Goal: Information Seeking & Learning: Find specific fact

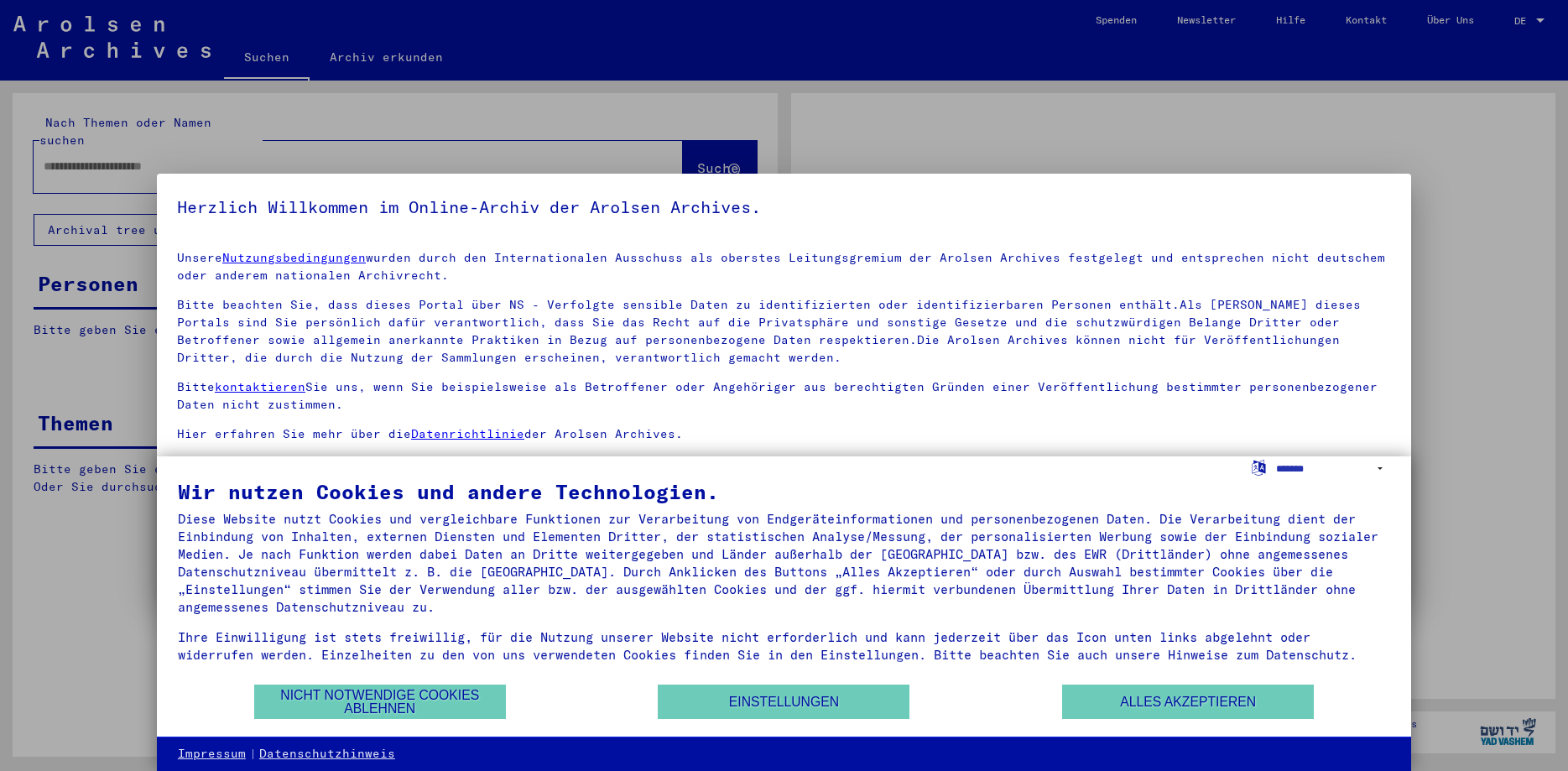
type input "**********"
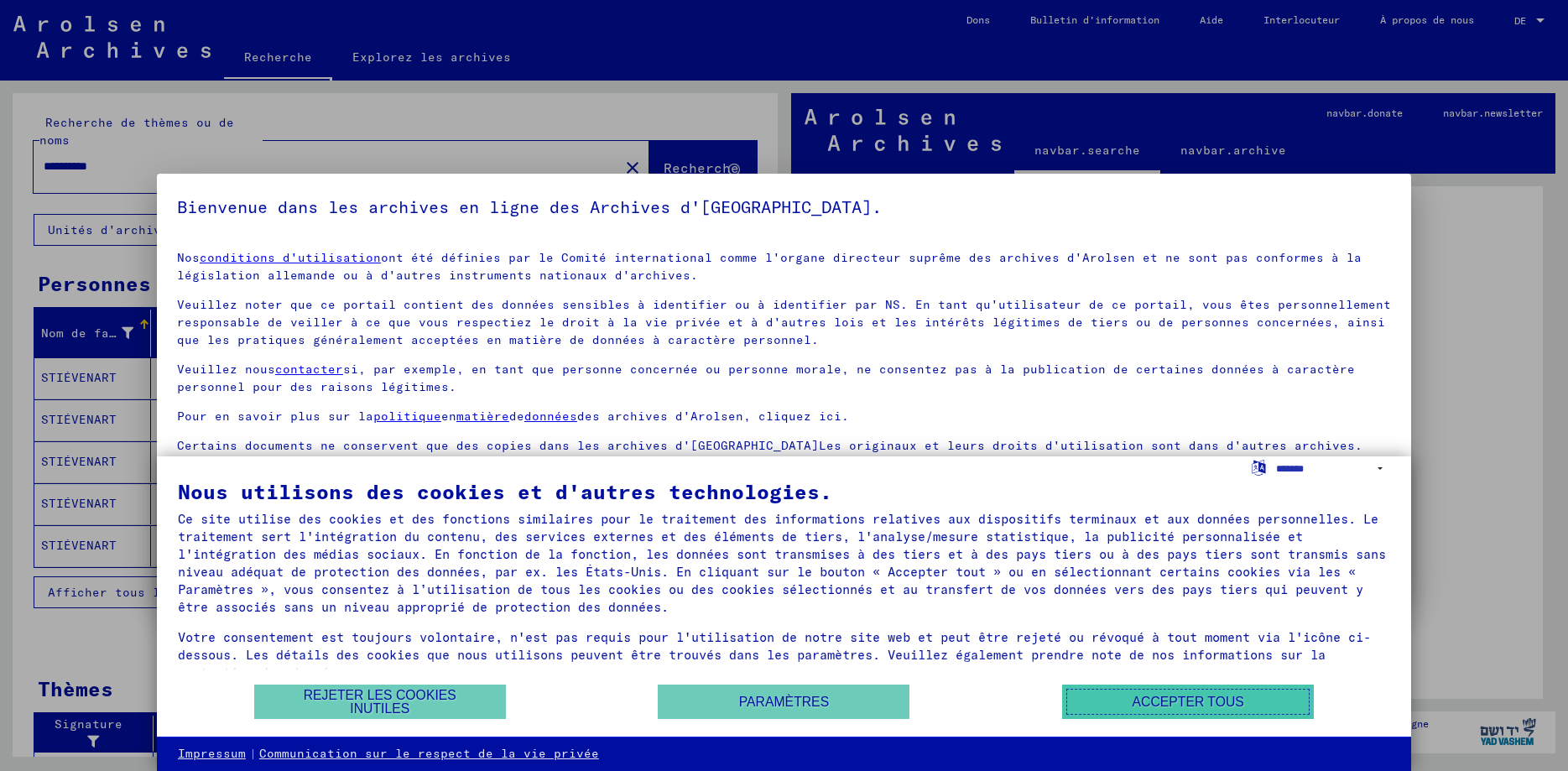
click at [1226, 698] on button "Accepter tous" at bounding box center [1188, 702] width 252 height 34
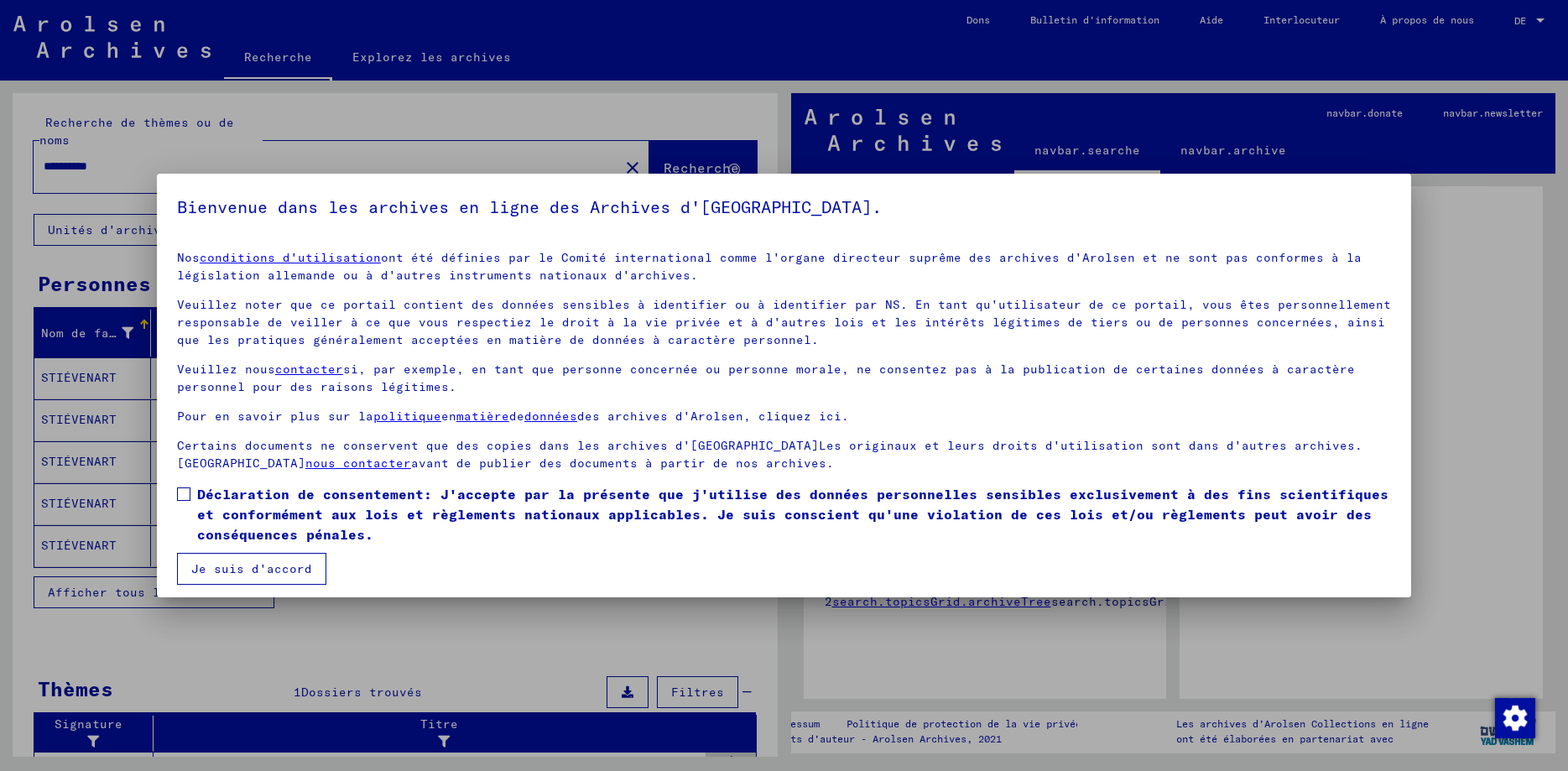
click at [275, 572] on button "Je suis d'accord" at bounding box center [252, 569] width 150 height 32
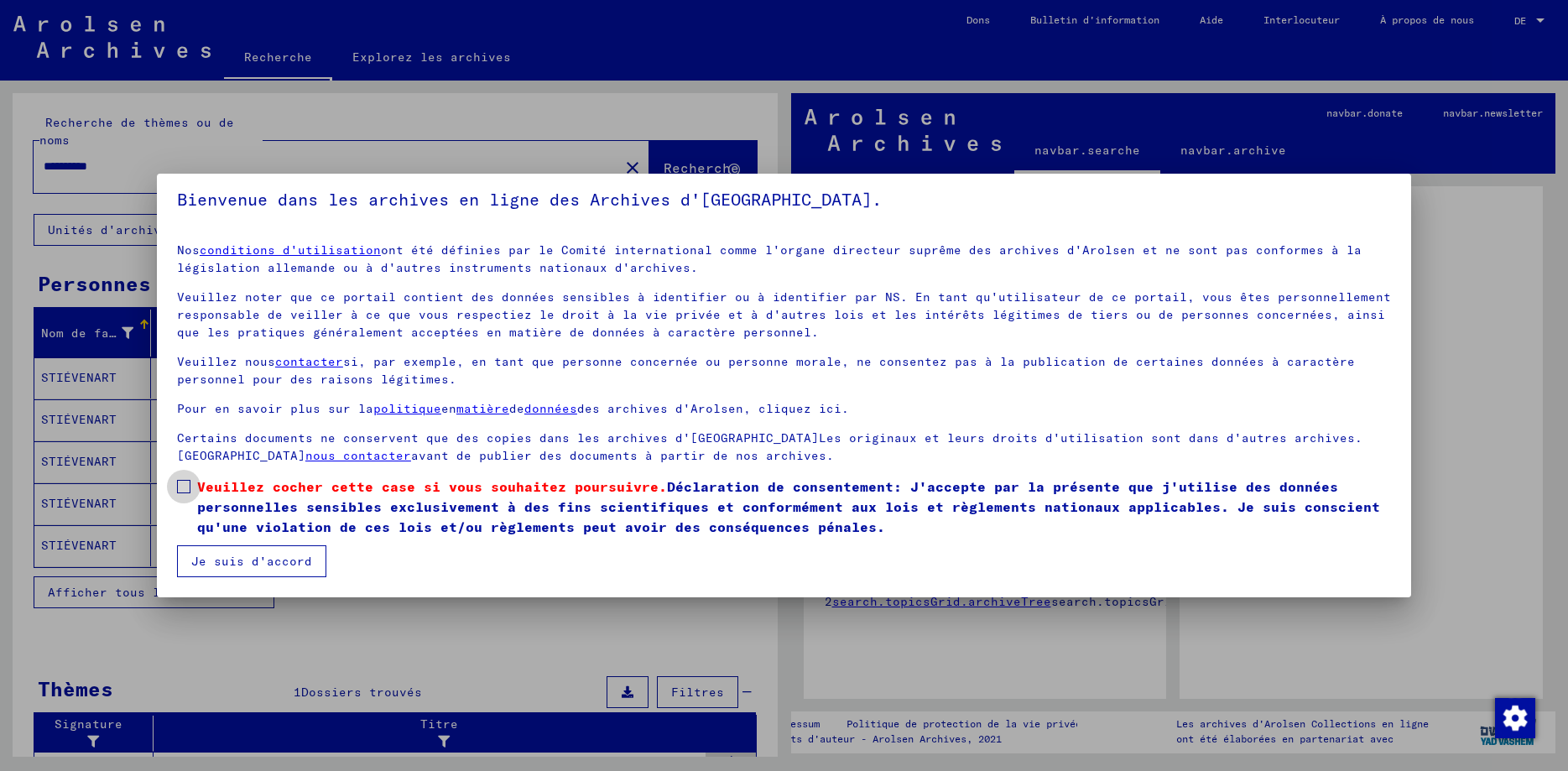
click at [177, 482] on span at bounding box center [184, 487] width 14 height 14
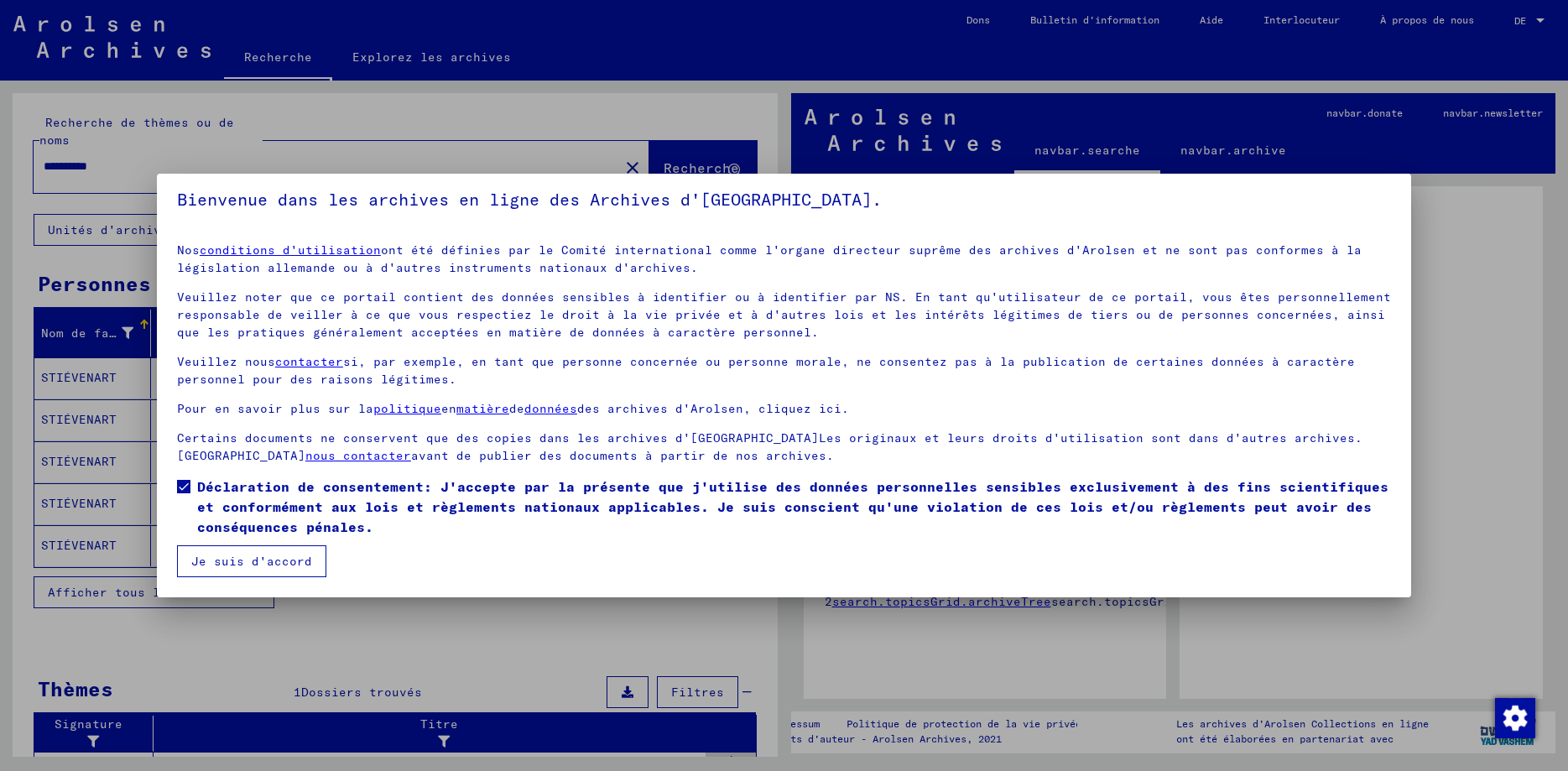
click at [250, 561] on button "Je suis d'accord" at bounding box center [252, 561] width 150 height 32
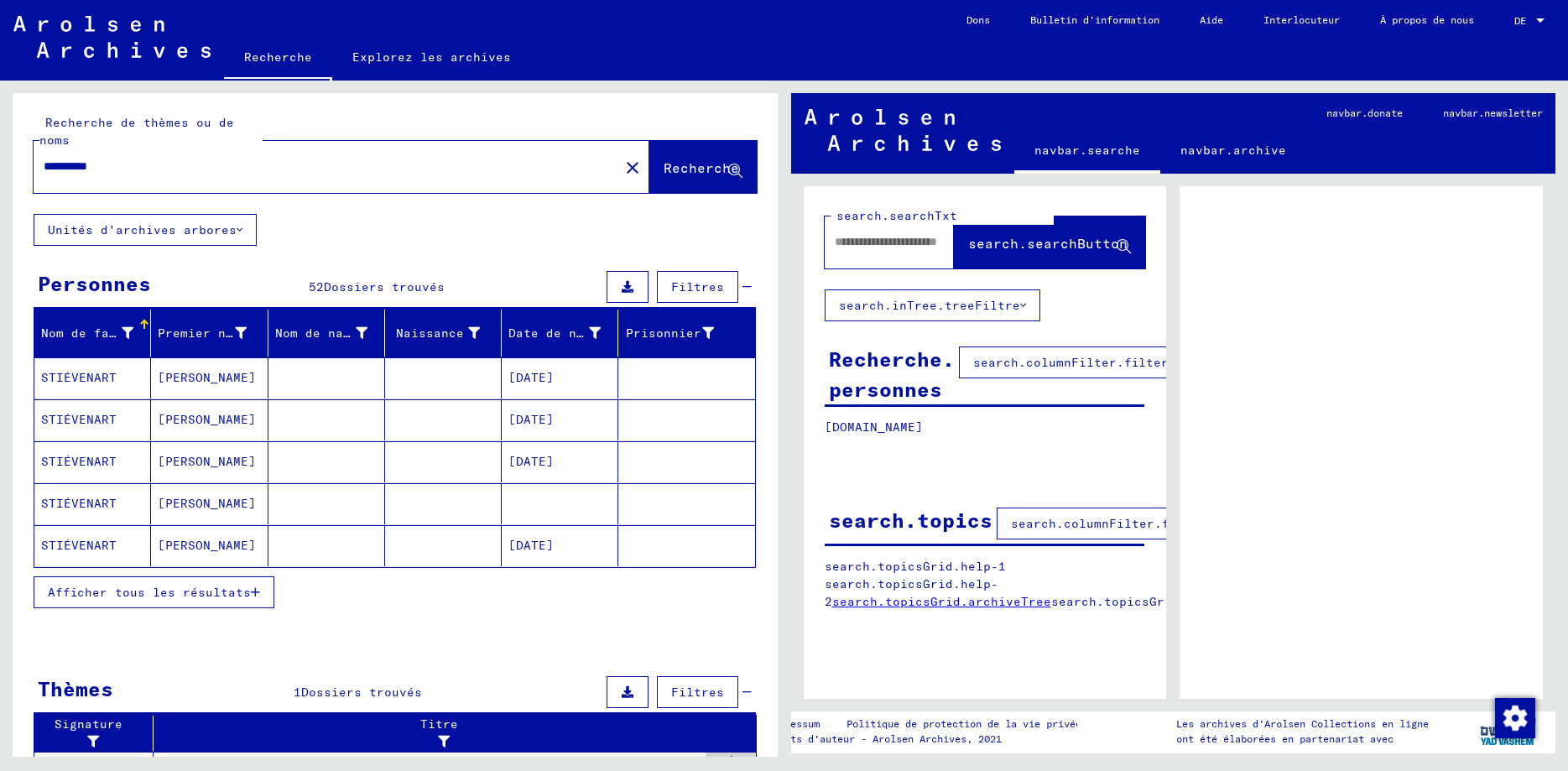
click at [254, 587] on icon "button" at bounding box center [256, 593] width 9 height 12
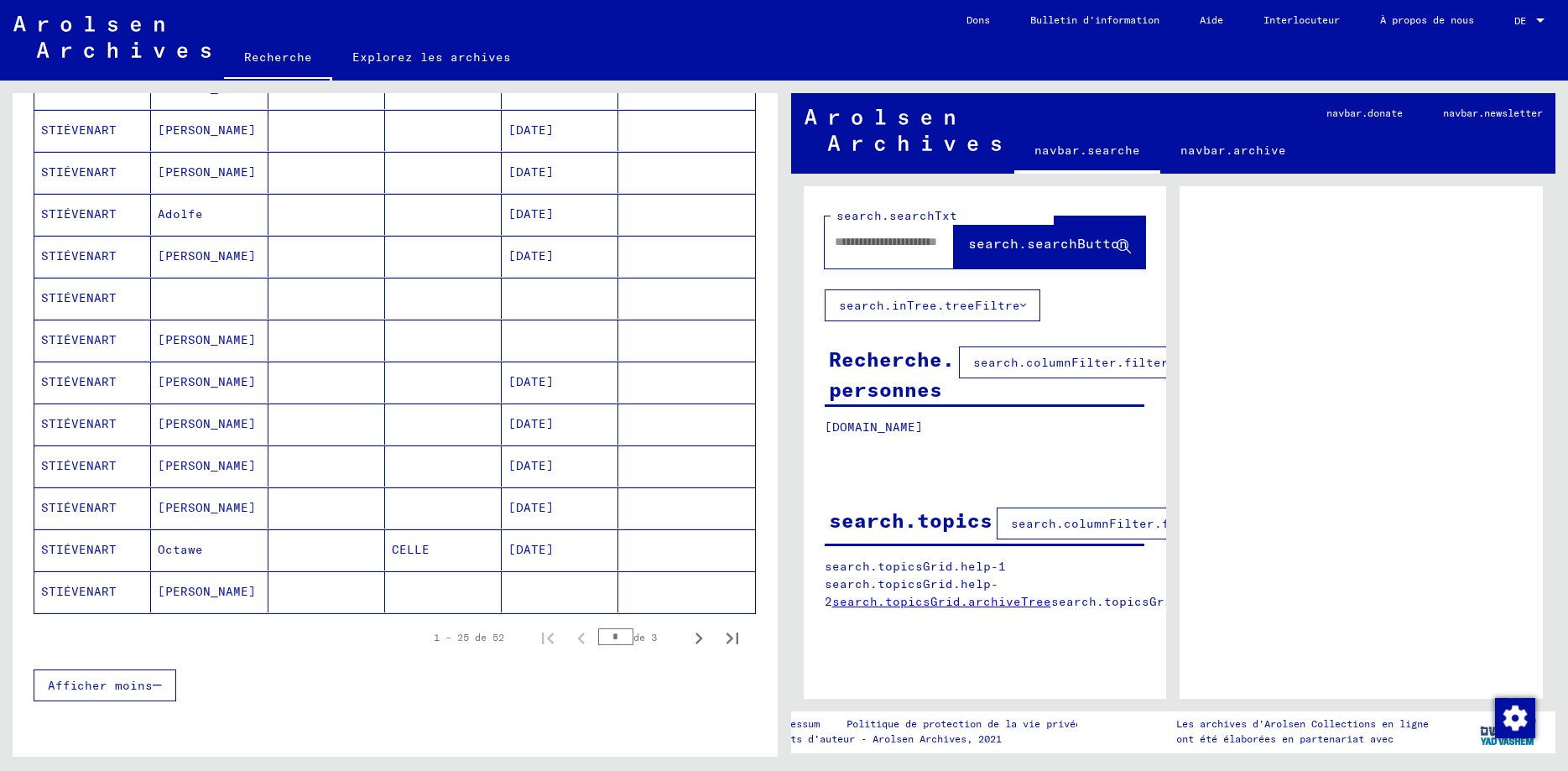
scroll to position [846, 0]
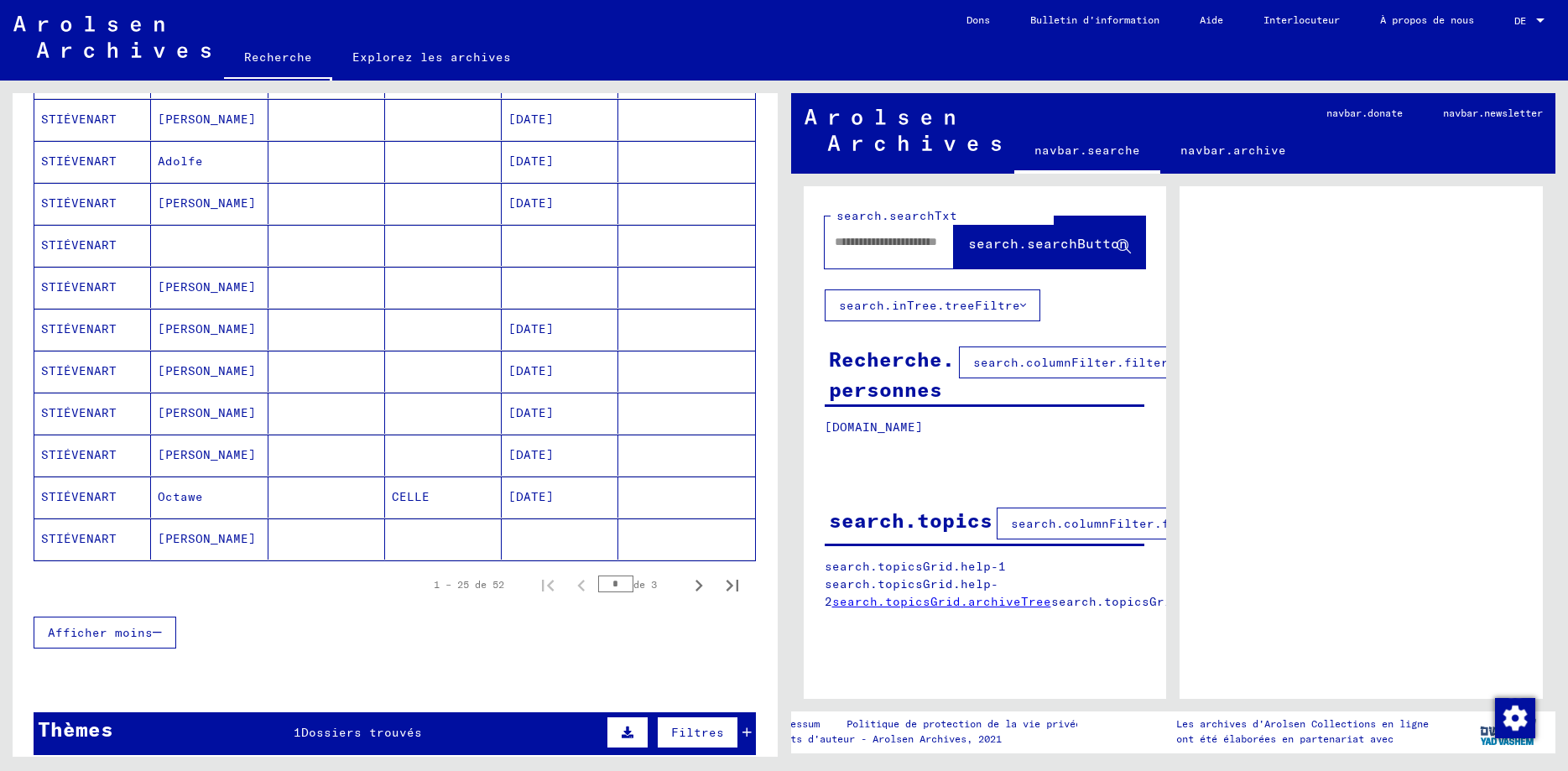
click at [92, 481] on mat-cell "STIÉVENART" at bounding box center [93, 497] width 117 height 41
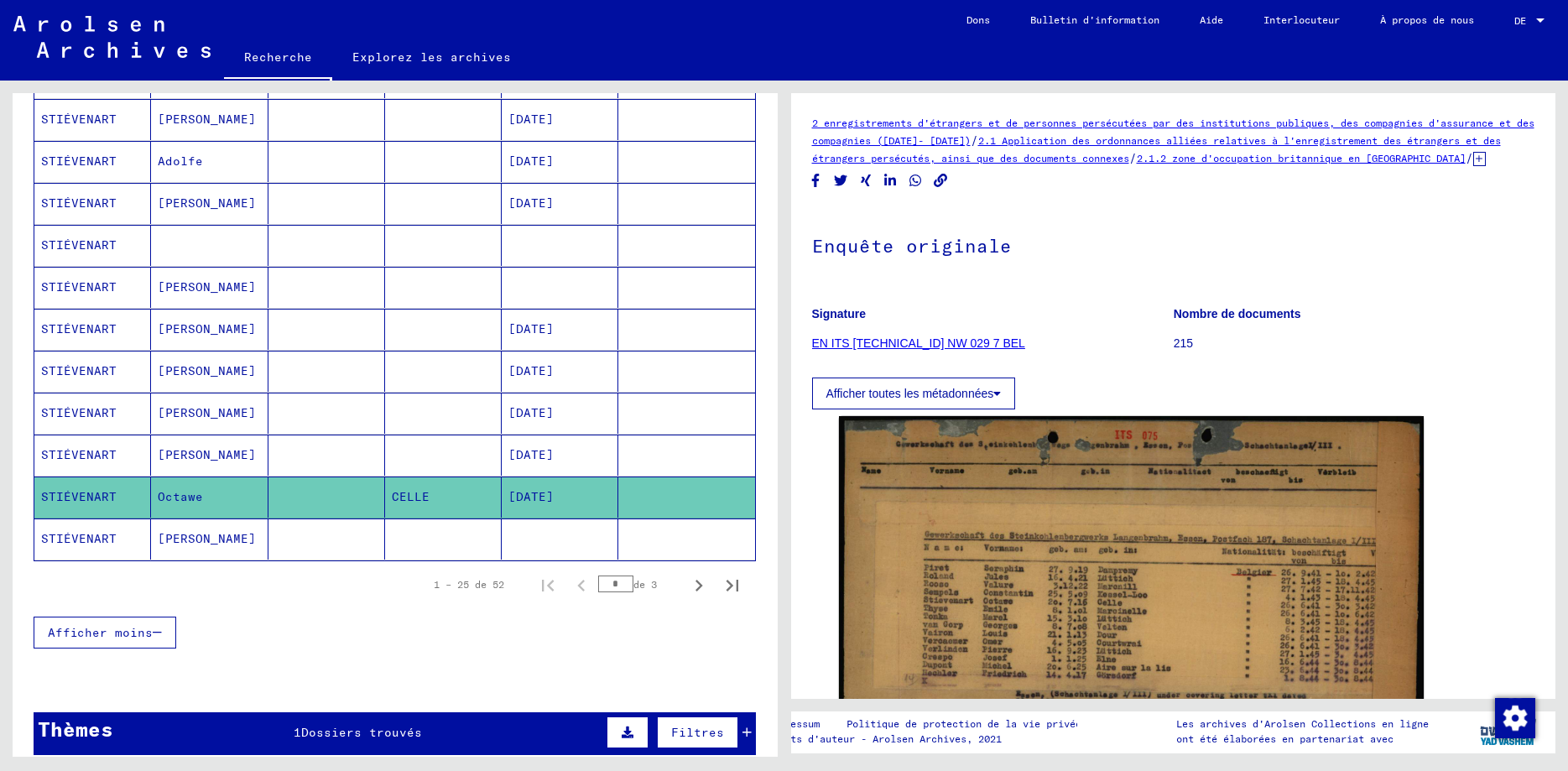
click at [1005, 401] on button "Afficher toutes les métadonnées" at bounding box center [914, 393] width 204 height 32
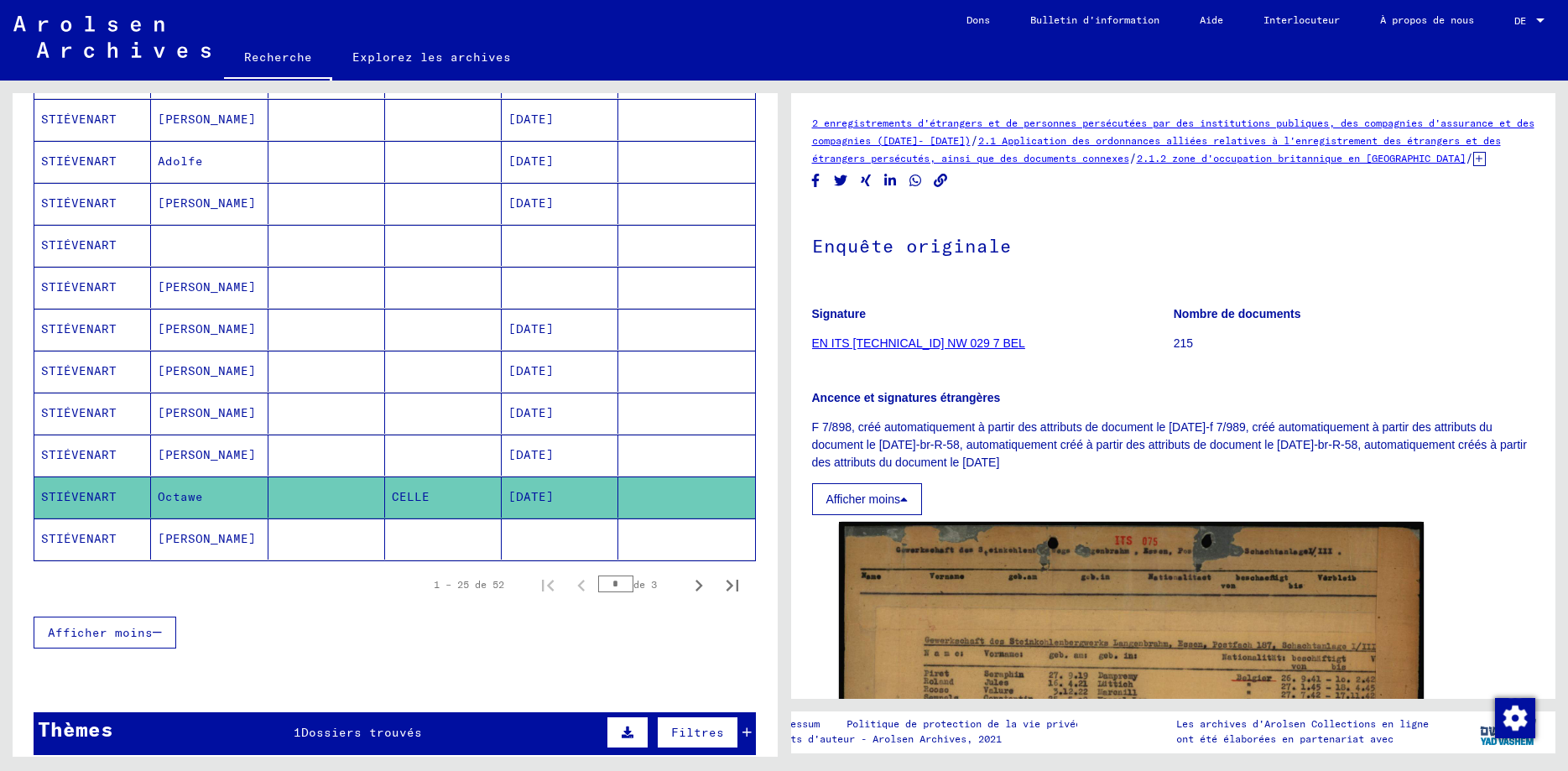
click at [922, 350] on link "EN ITS [TECHNICAL_ID] NW 029 7 BEL" at bounding box center [919, 343] width 213 height 14
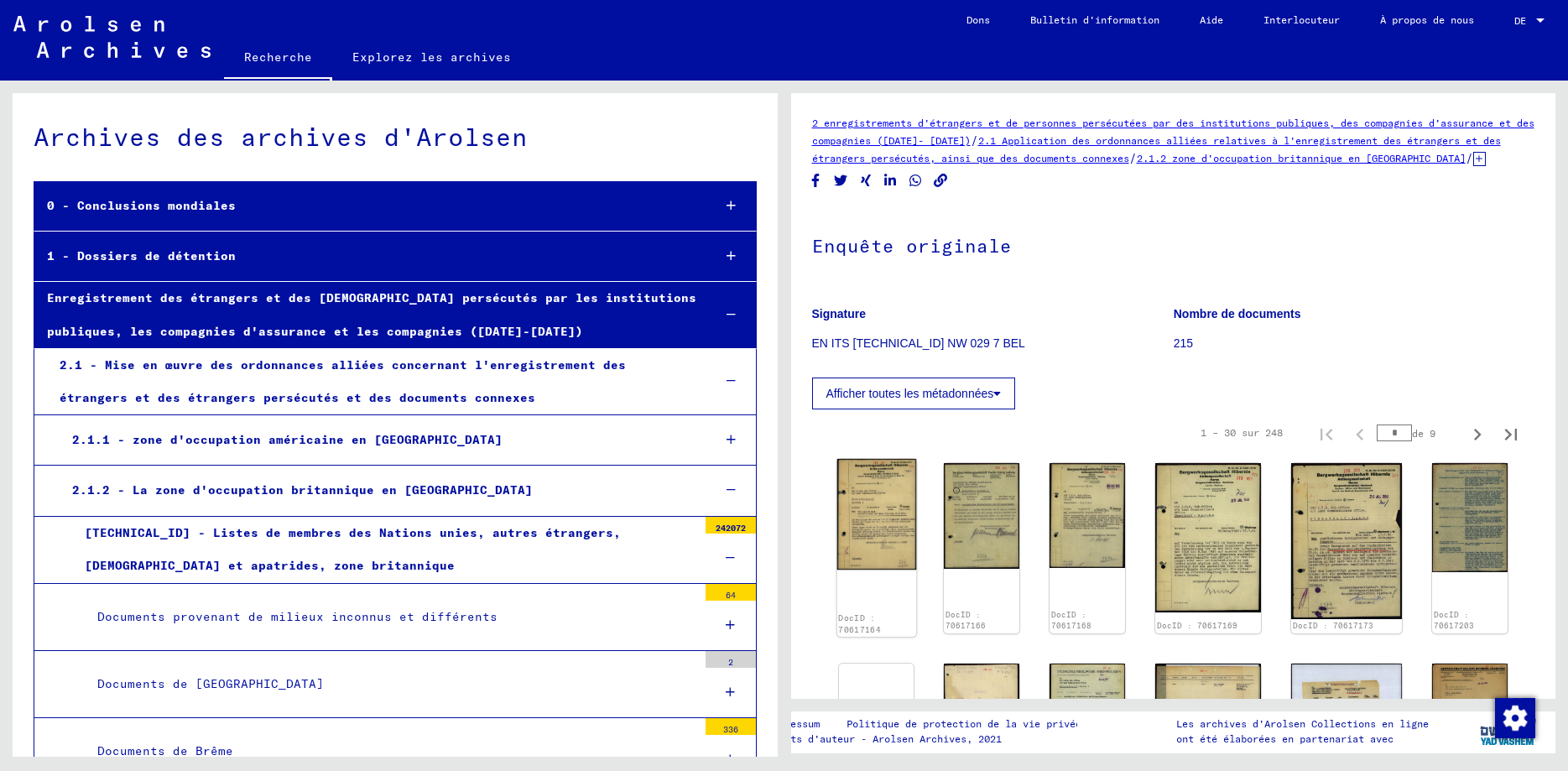
click at [899, 534] on img at bounding box center [876, 514] width 79 height 111
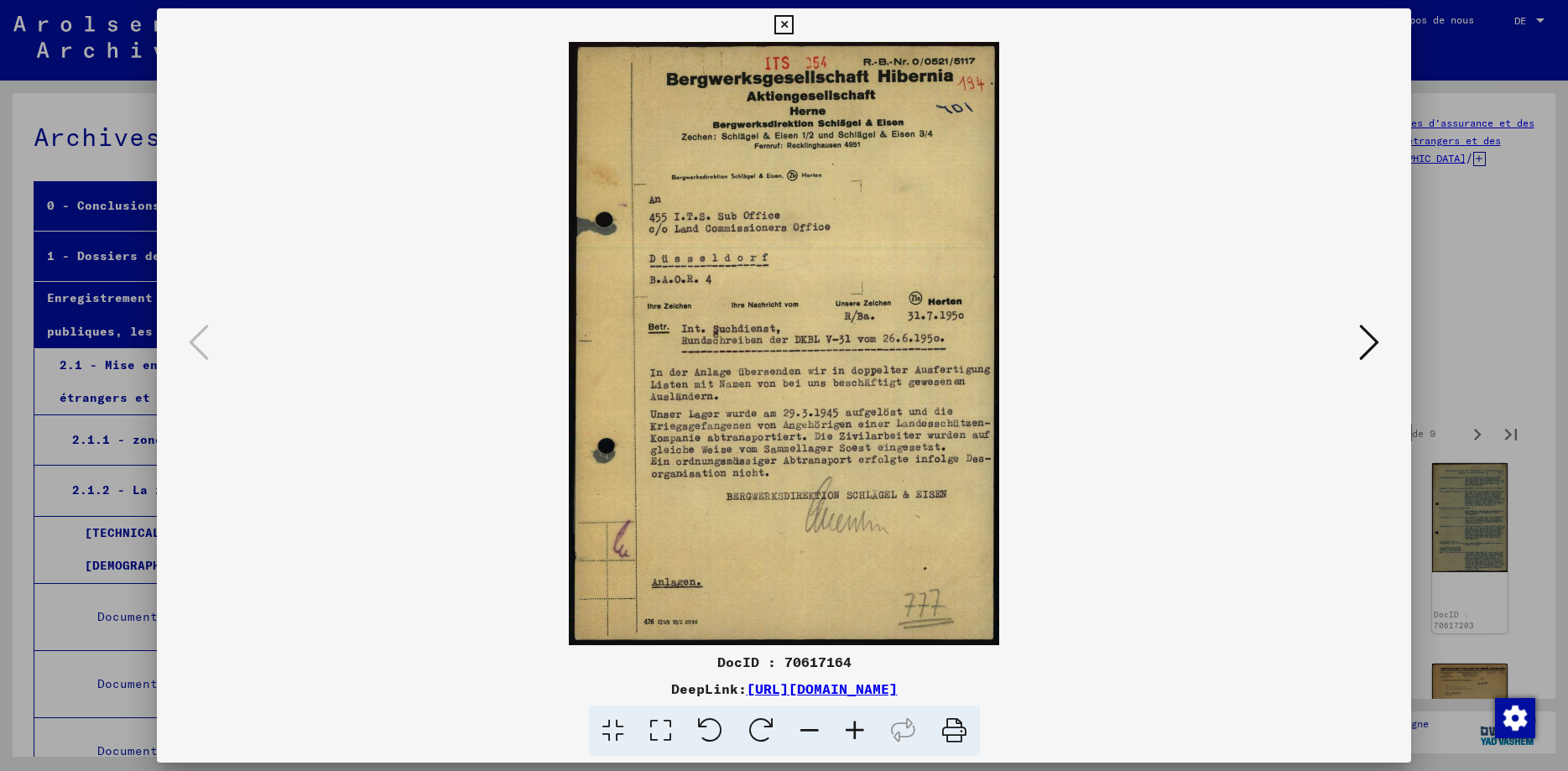
click at [1372, 347] on icon at bounding box center [1369, 342] width 20 height 40
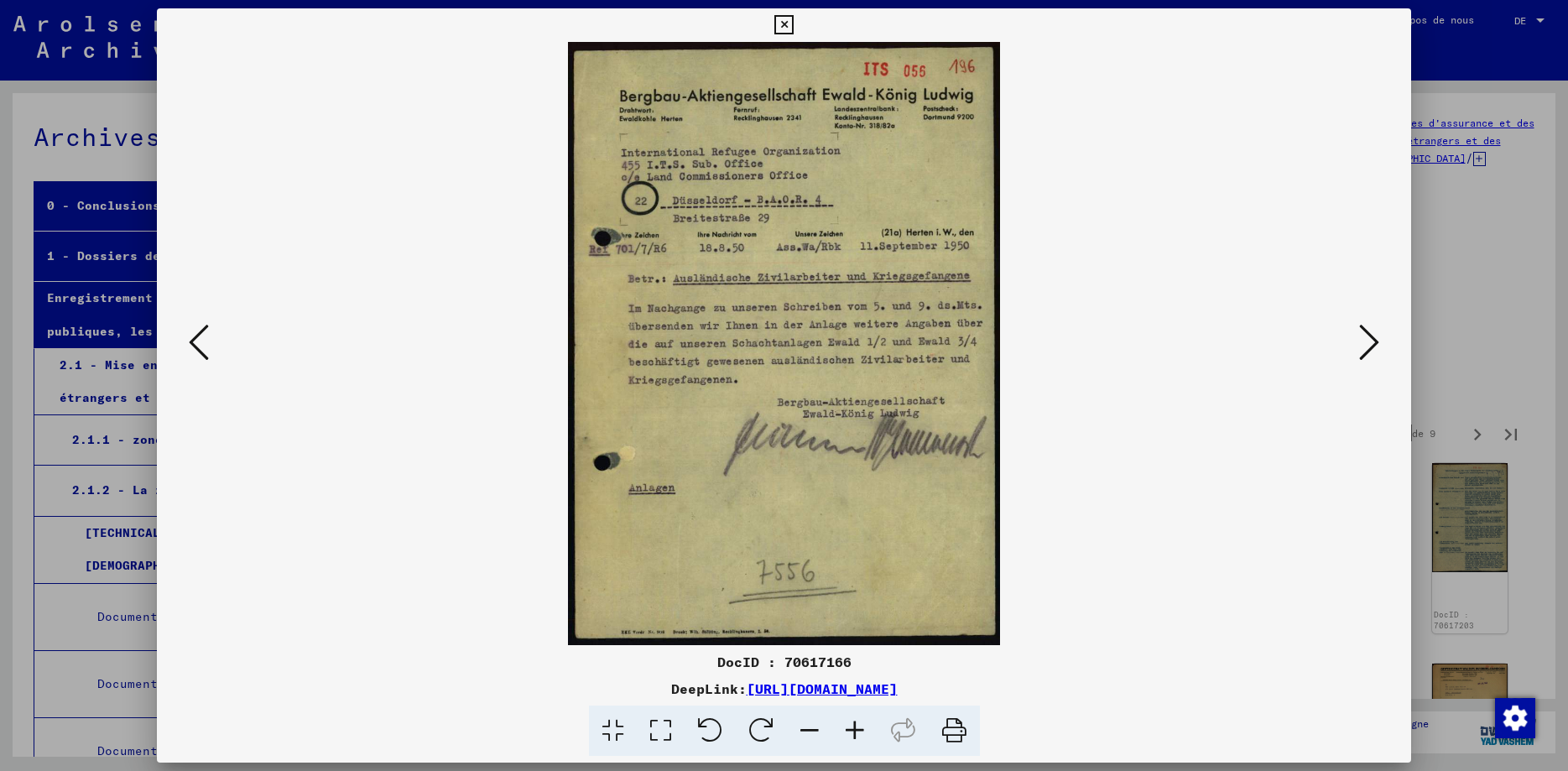
click at [1372, 347] on icon at bounding box center [1369, 342] width 20 height 40
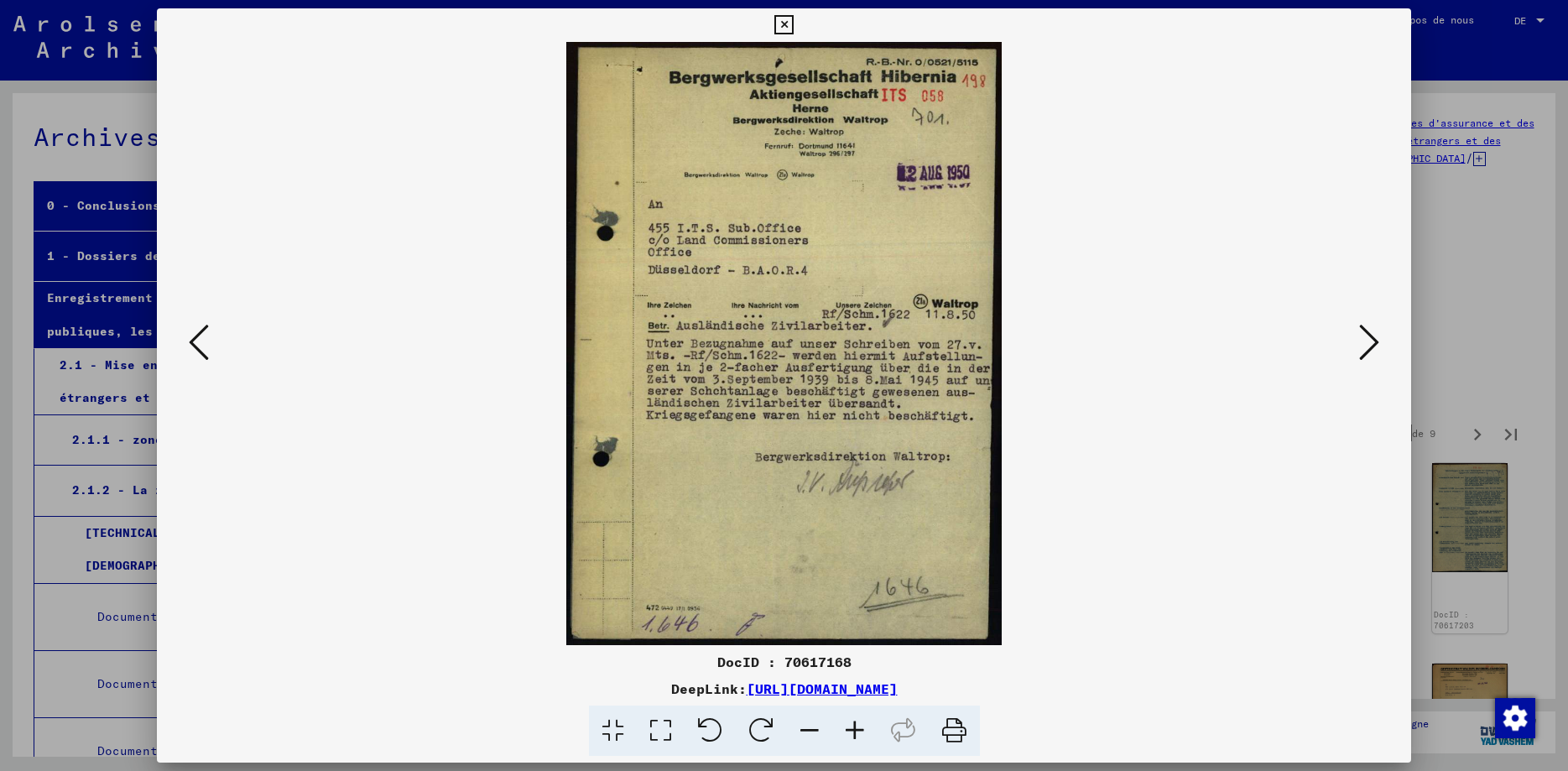
click at [1379, 343] on icon at bounding box center [1369, 342] width 20 height 40
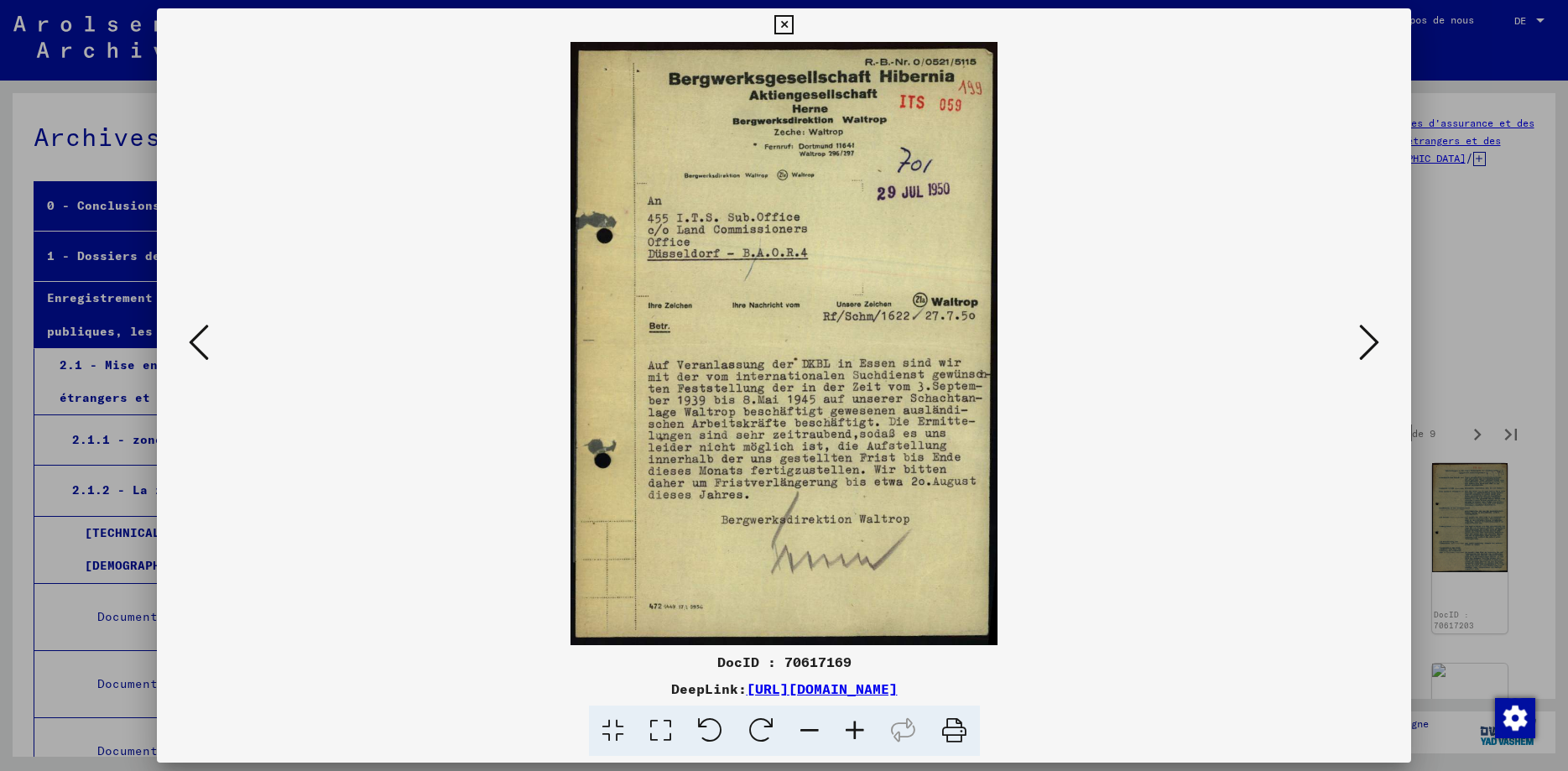
click at [793, 23] on icon at bounding box center [784, 25] width 19 height 20
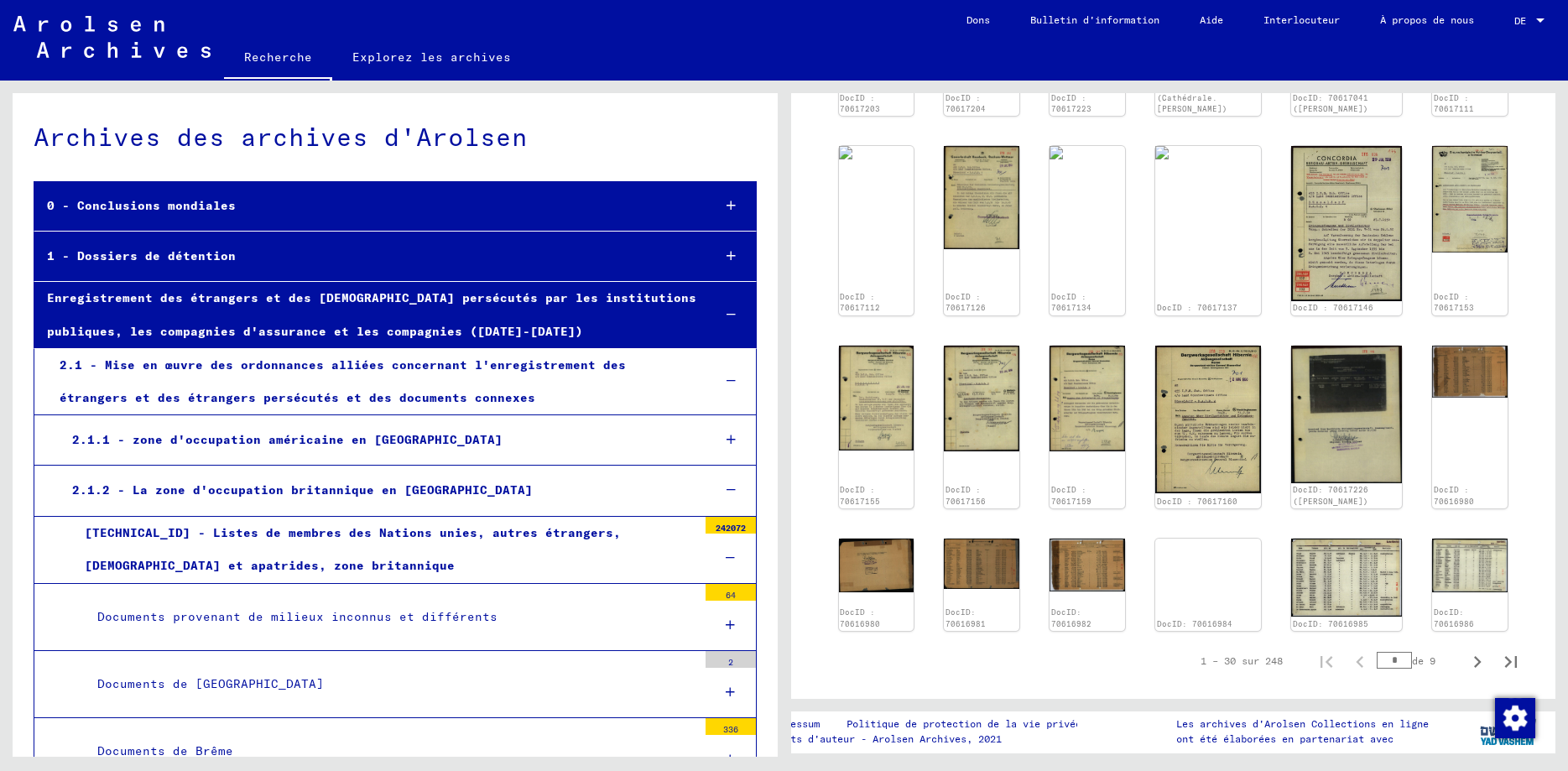
scroll to position [725, 0]
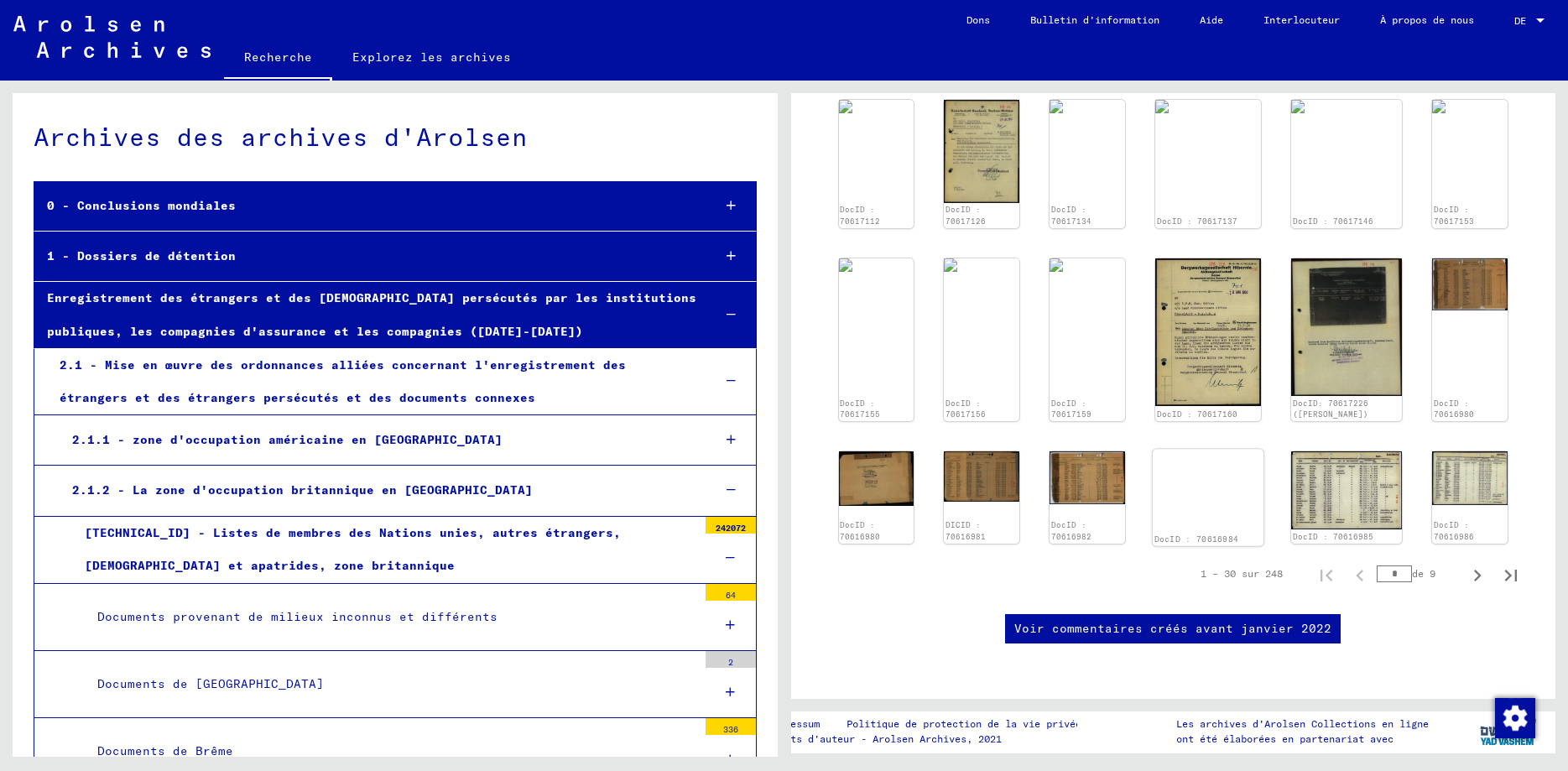
click at [1239, 449] on img at bounding box center [1208, 449] width 111 height 0
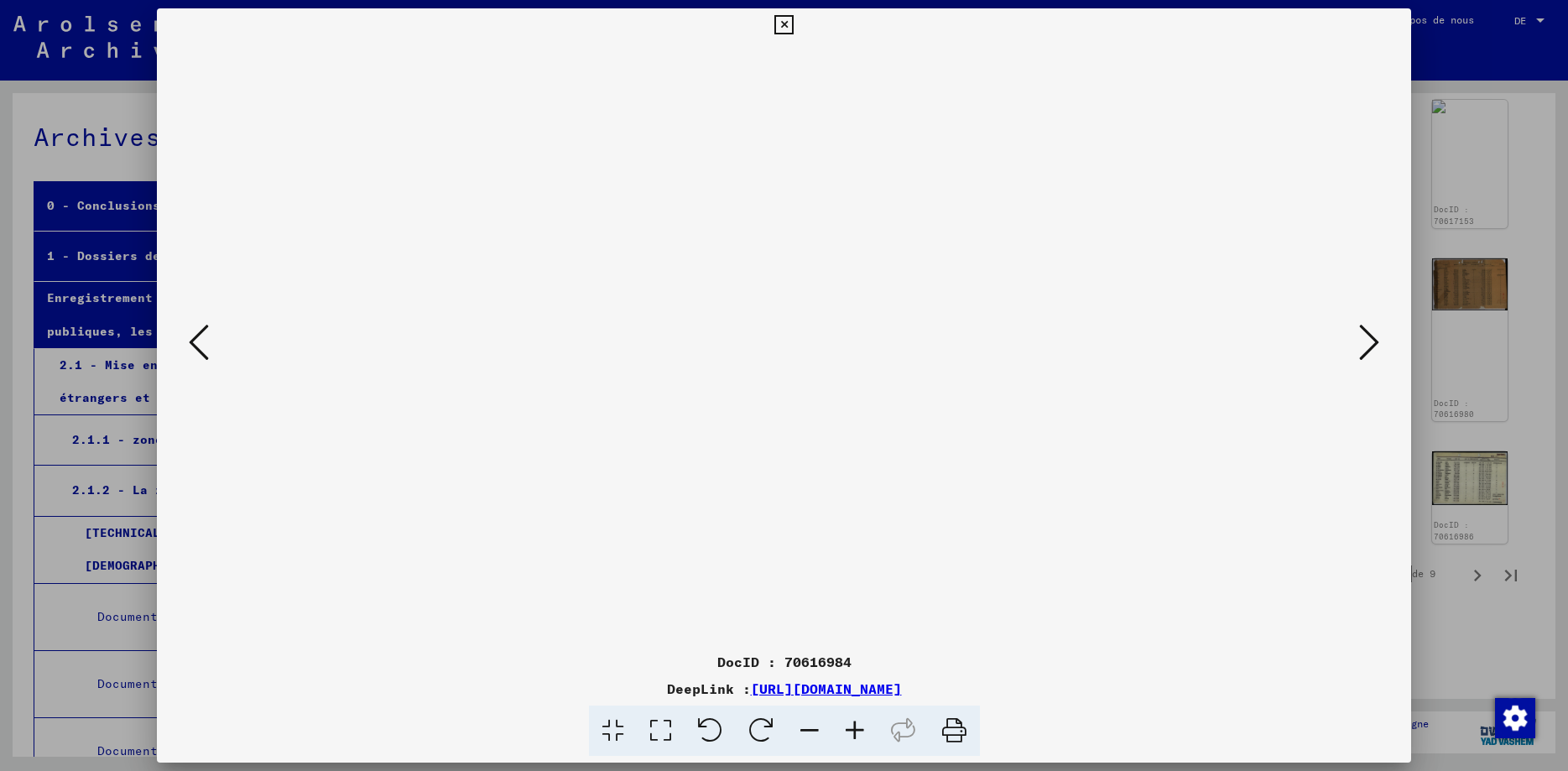
click at [1374, 345] on icon at bounding box center [1369, 342] width 20 height 40
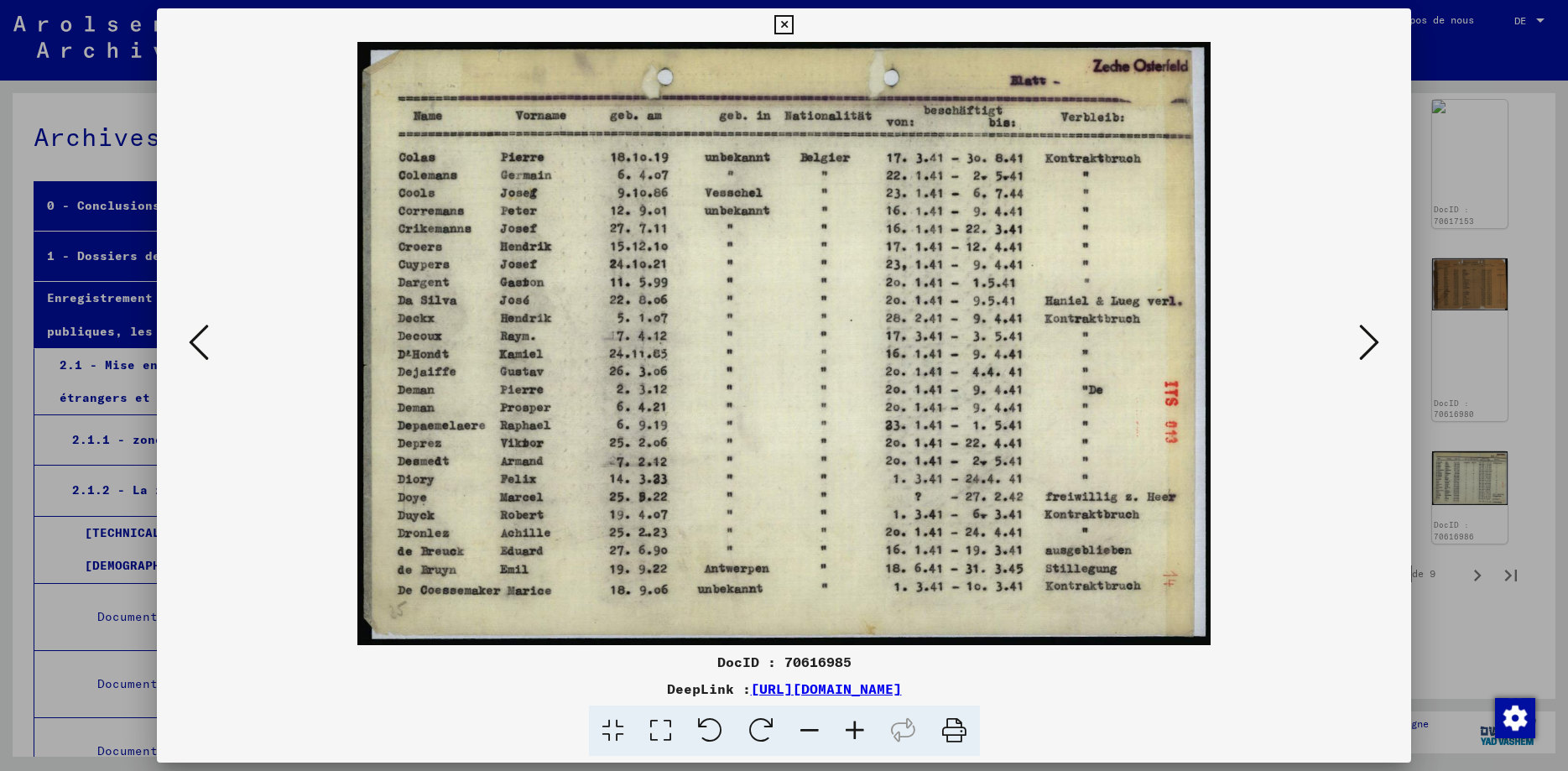
click at [1374, 345] on icon at bounding box center [1369, 342] width 20 height 40
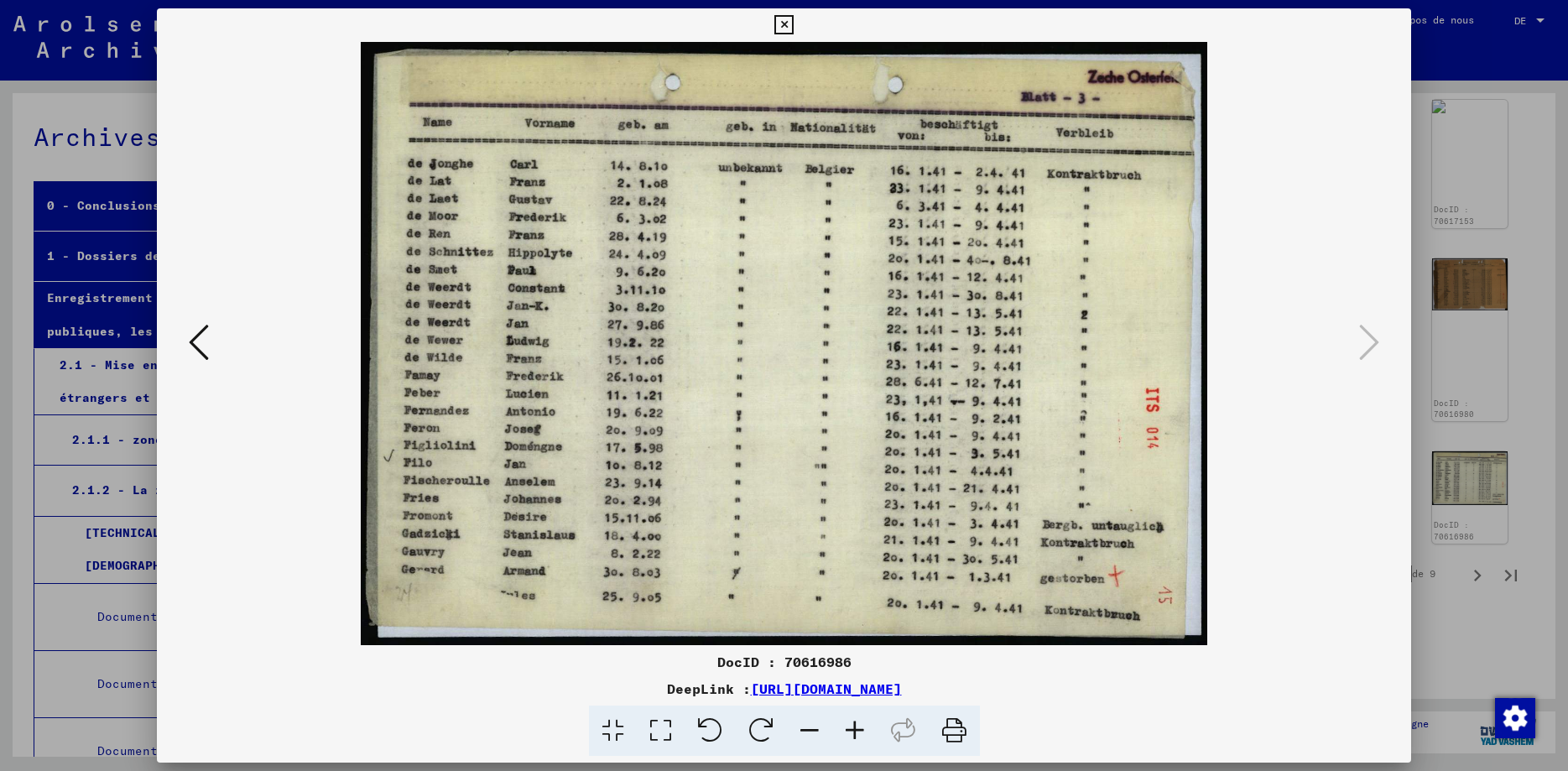
click at [793, 26] on icon at bounding box center [784, 25] width 19 height 20
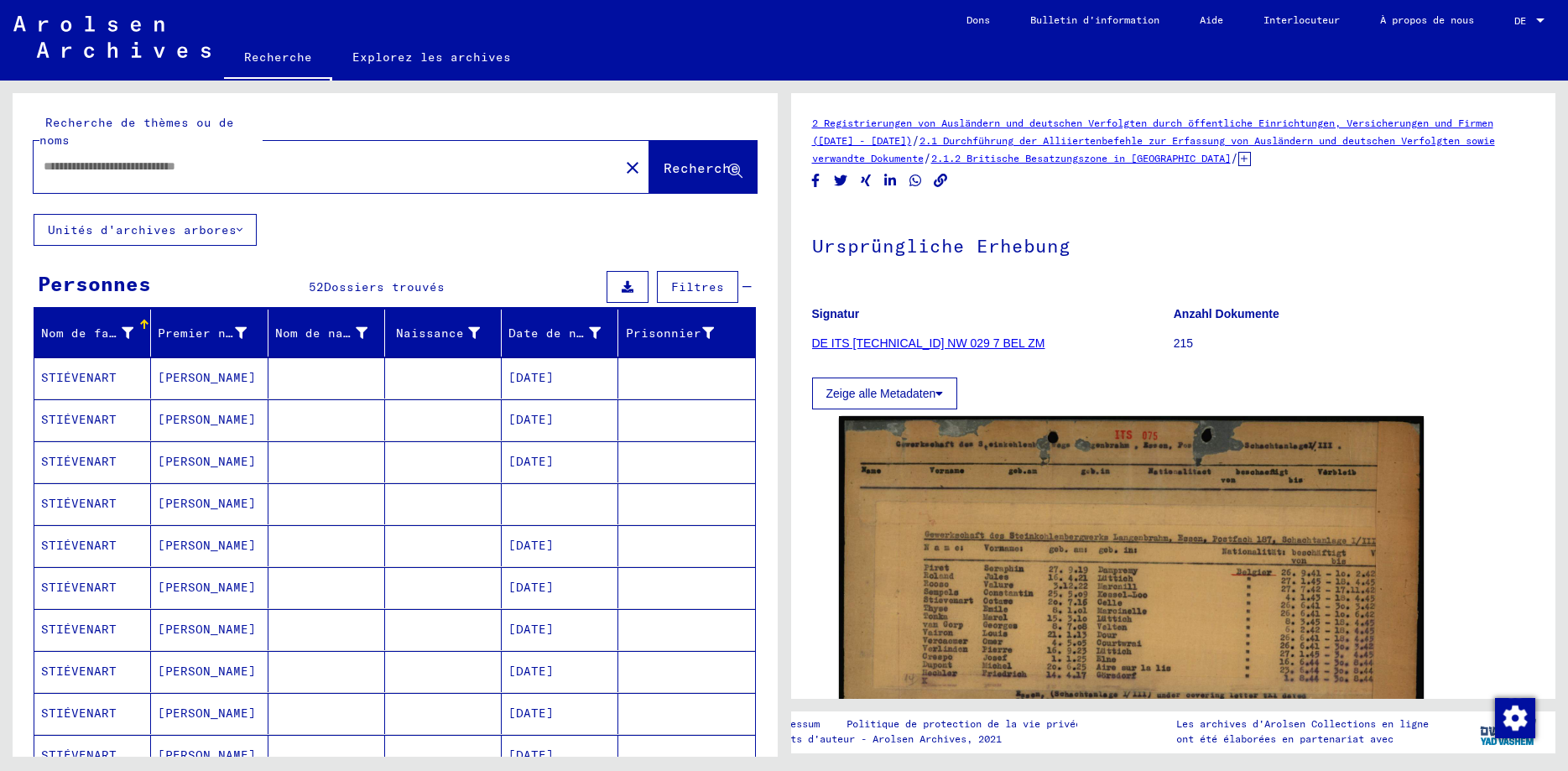
type input "********"
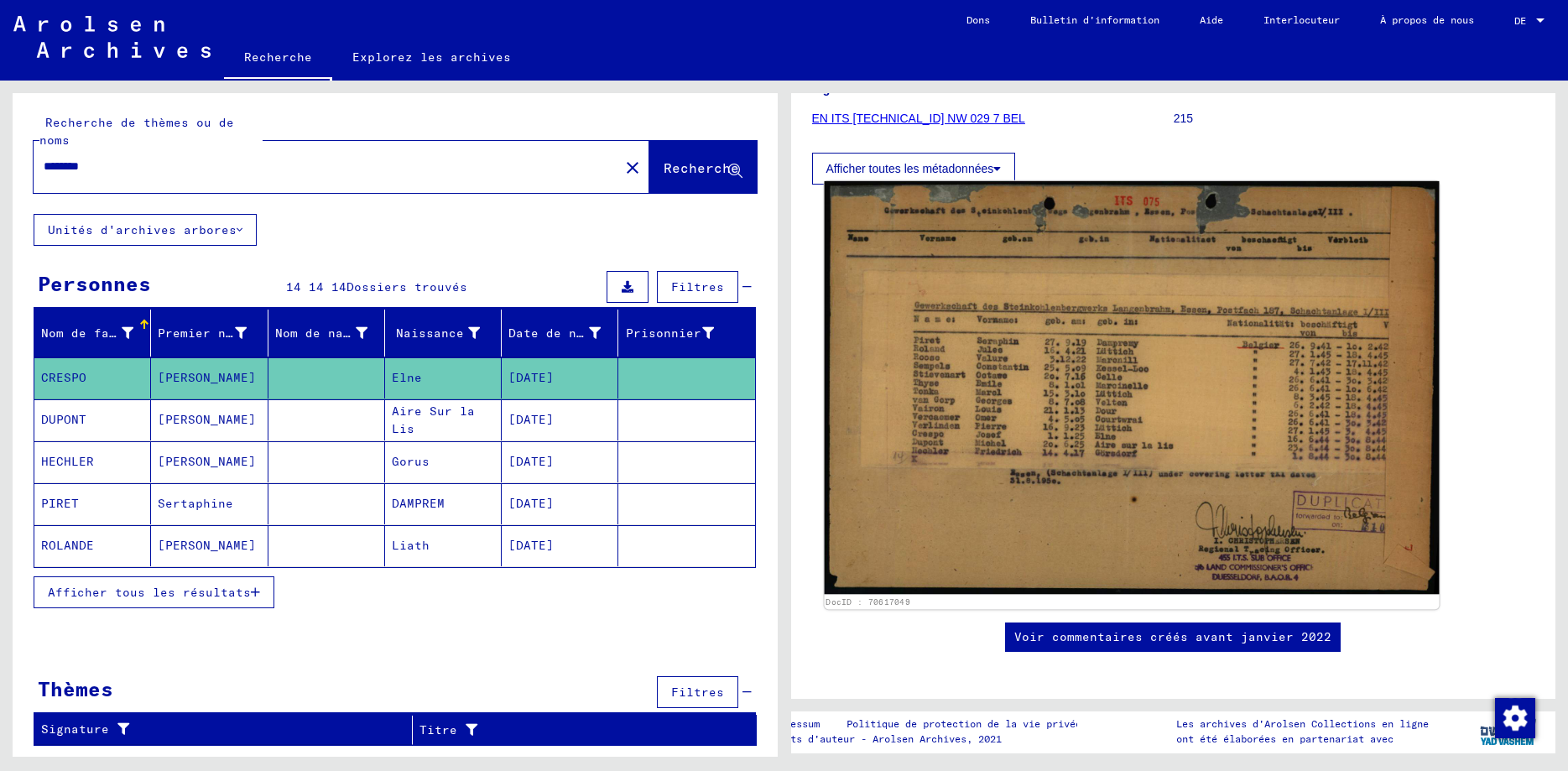
scroll to position [242, 0]
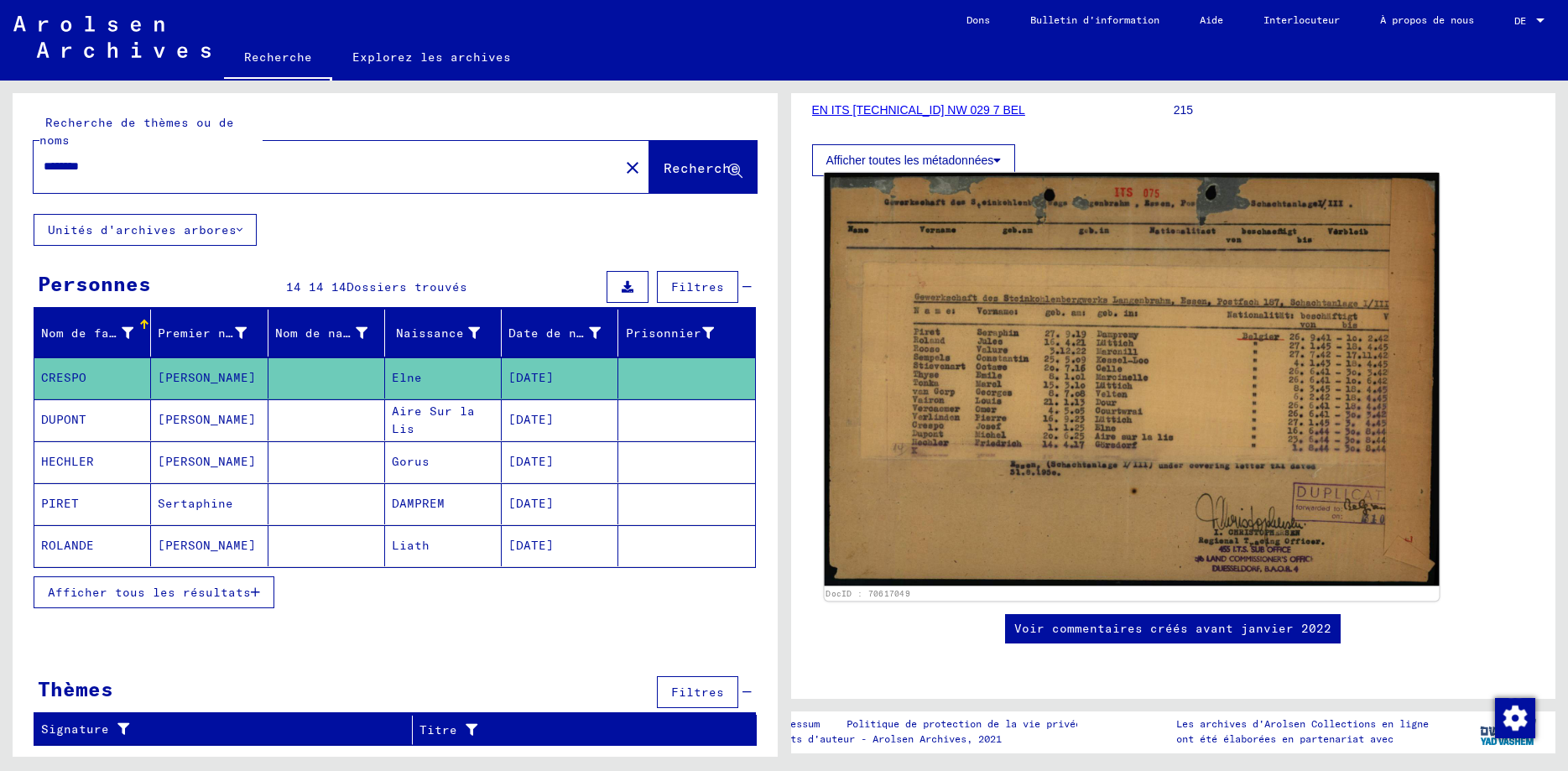
click at [1116, 393] on img at bounding box center [1132, 379] width 614 height 414
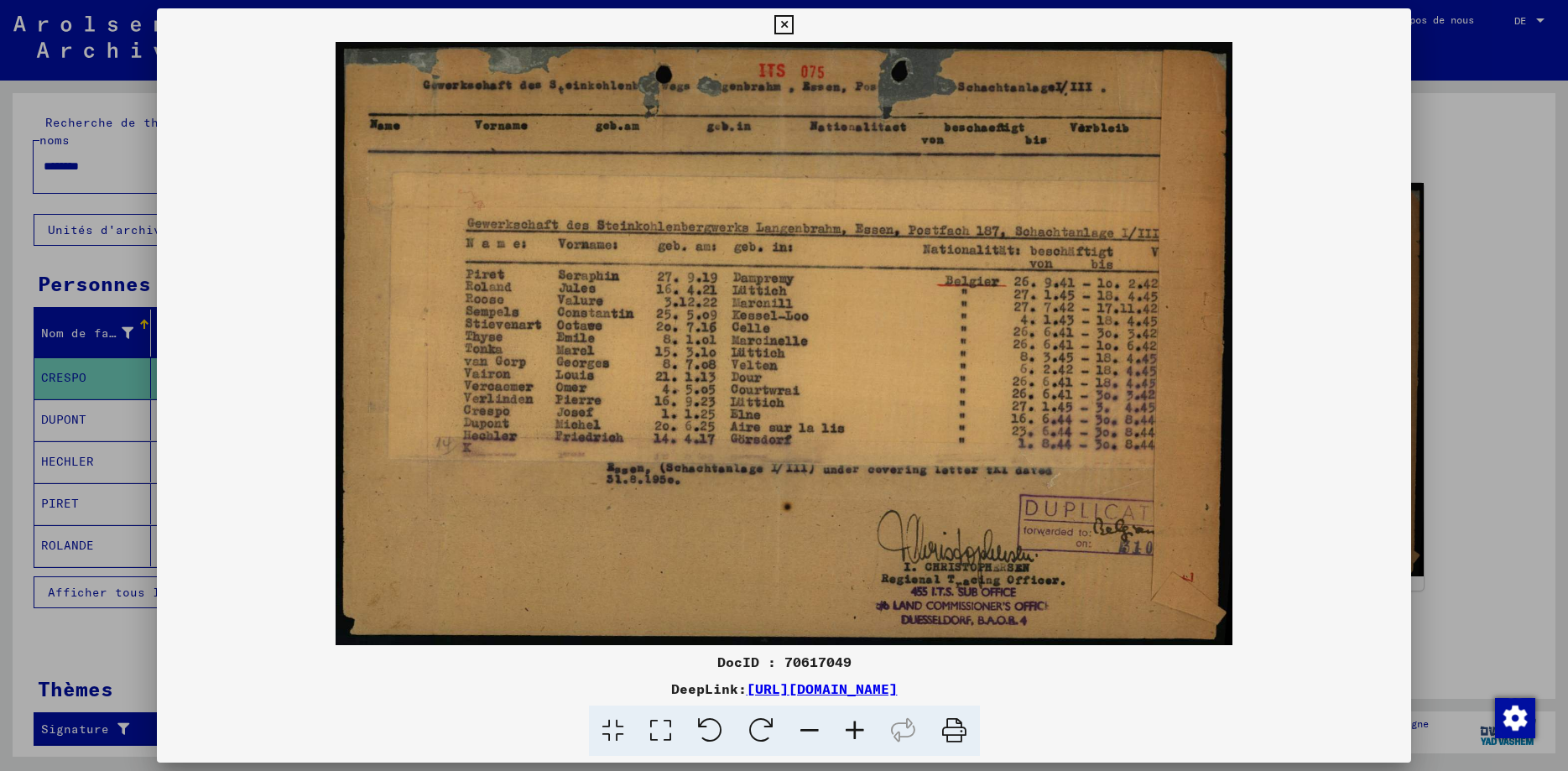
click at [793, 29] on icon at bounding box center [784, 25] width 19 height 20
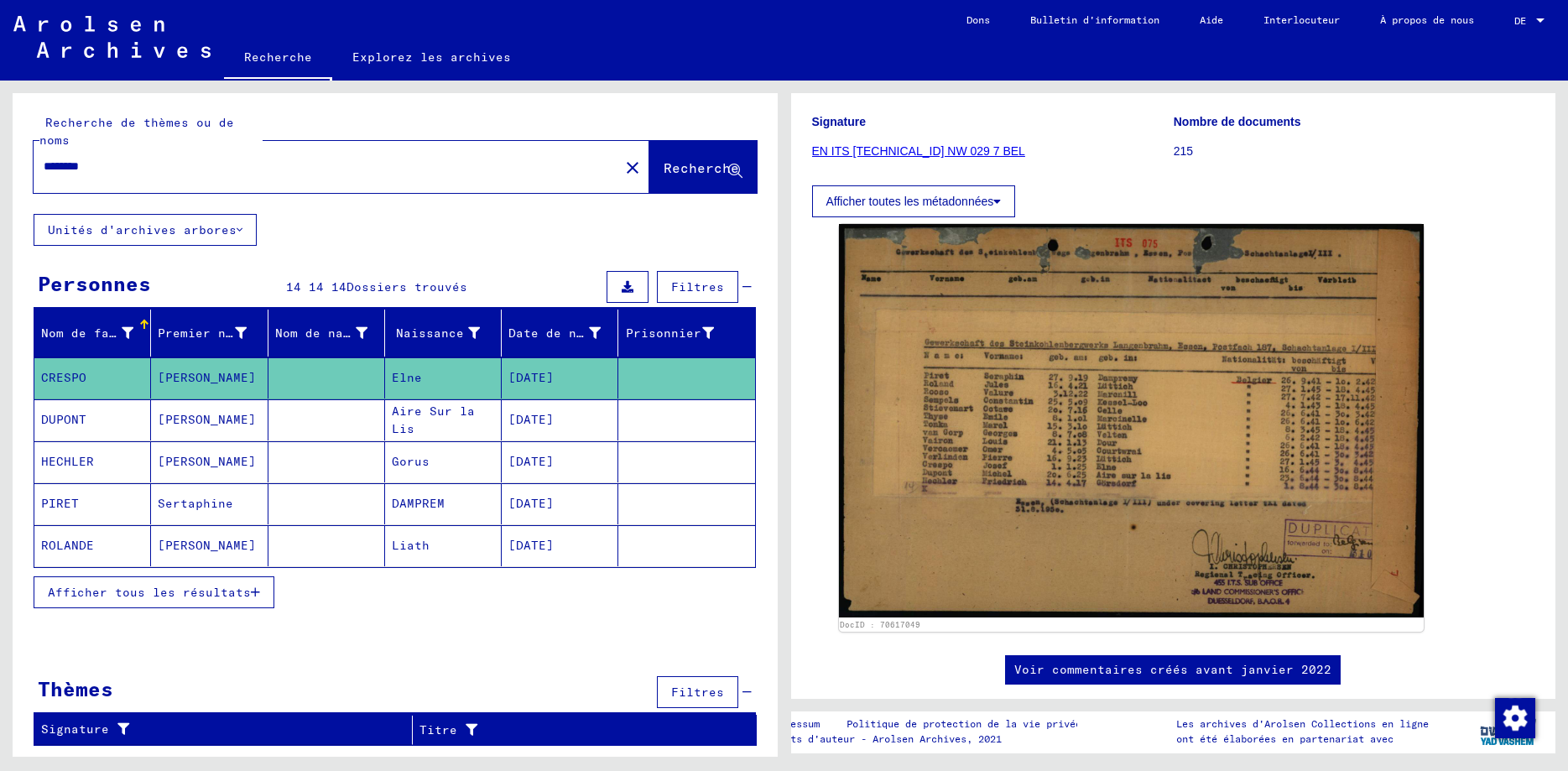
scroll to position [0, 0]
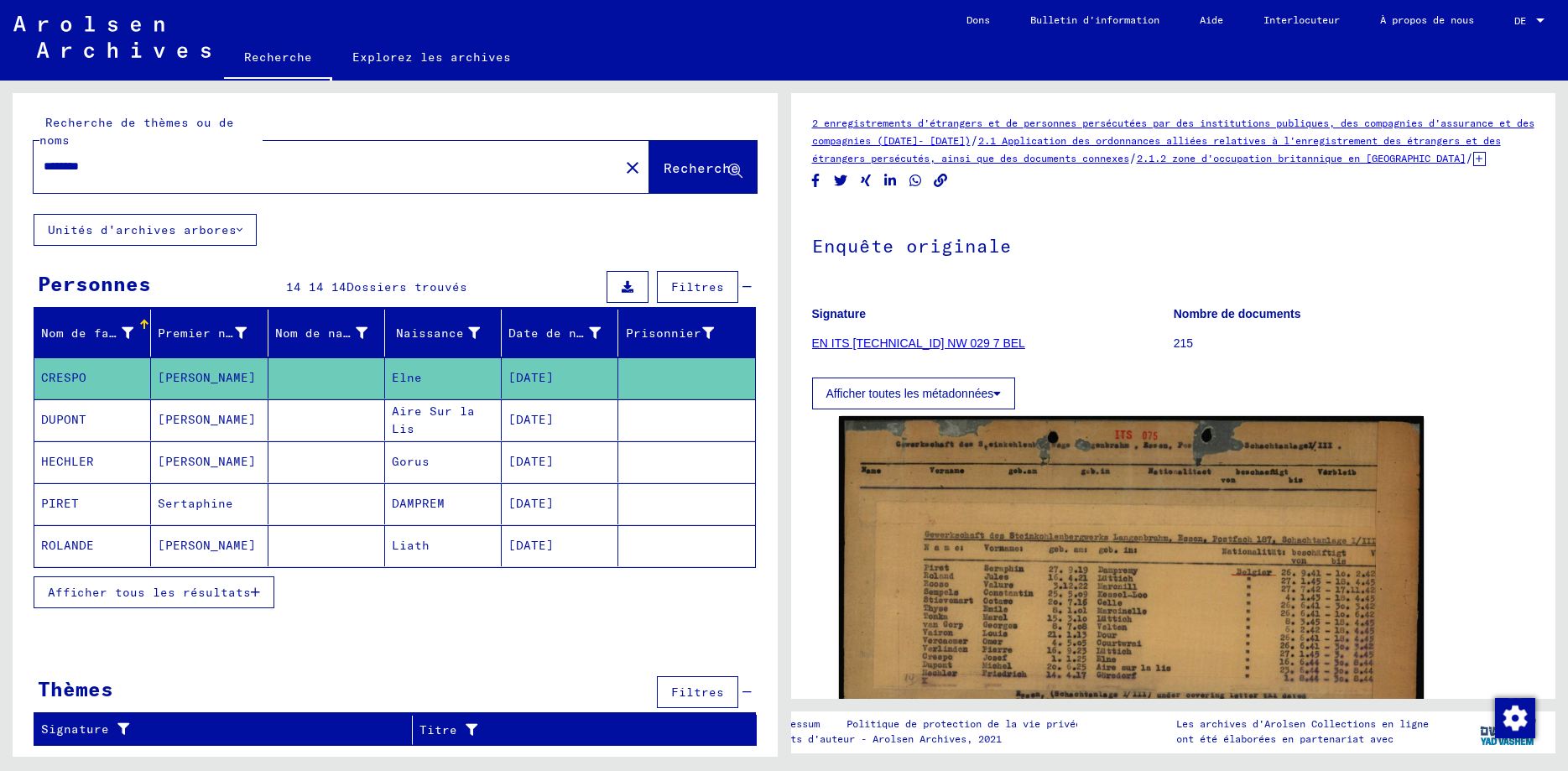
click at [1000, 397] on icon at bounding box center [997, 394] width 8 height 12
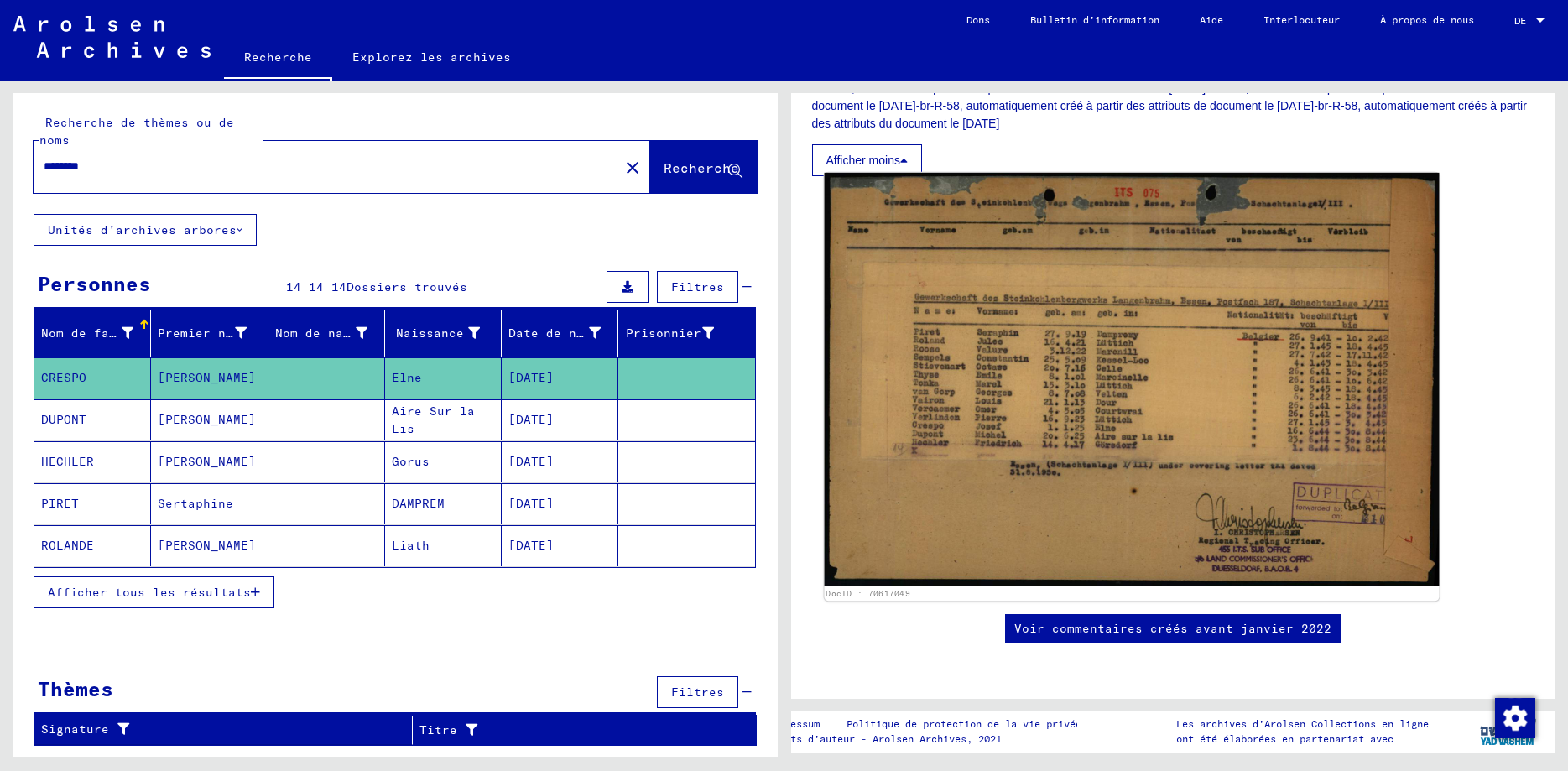
scroll to position [786, 0]
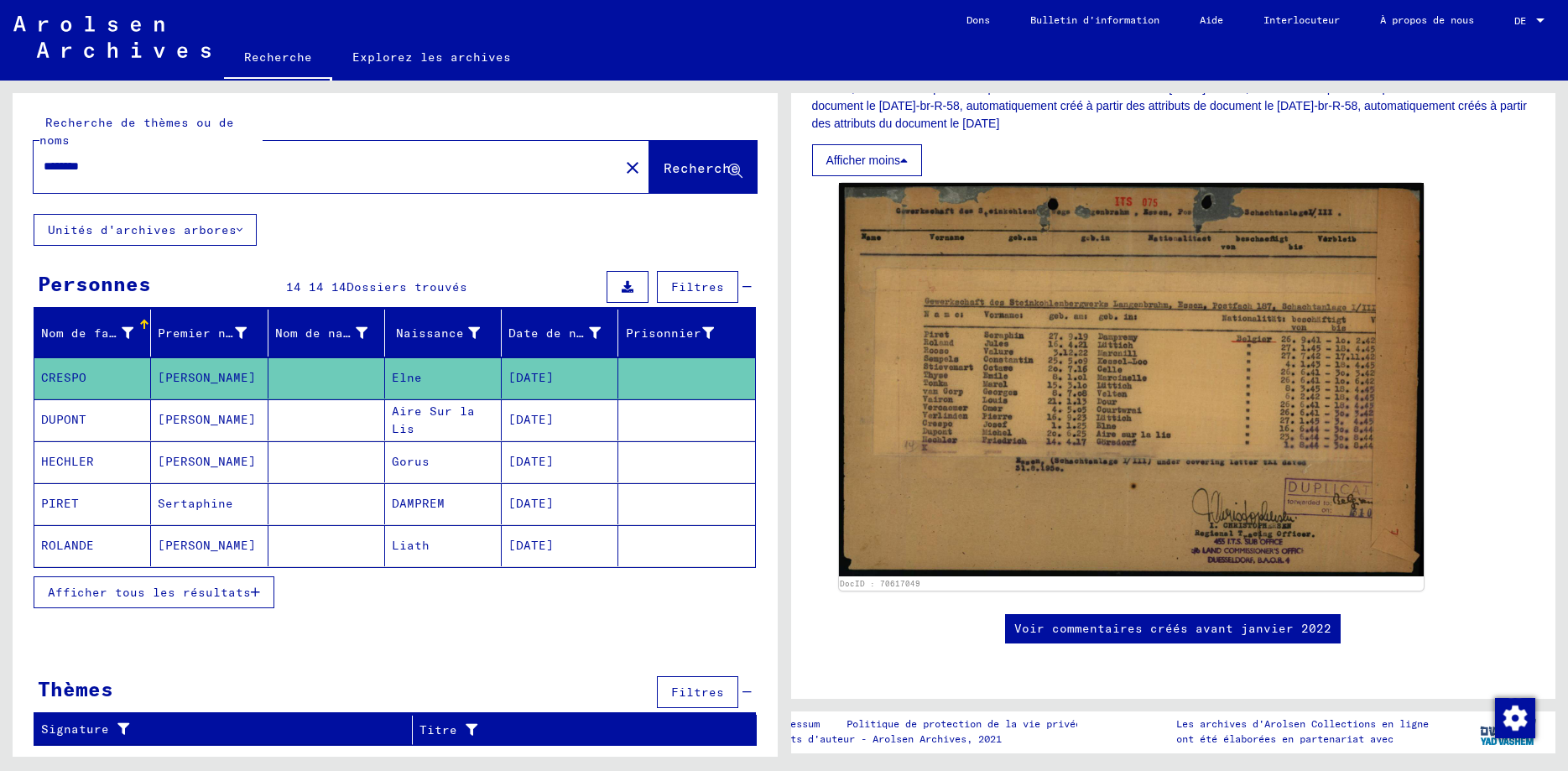
click at [251, 585] on span "Afficher tous les résultats" at bounding box center [150, 593] width 203 height 15
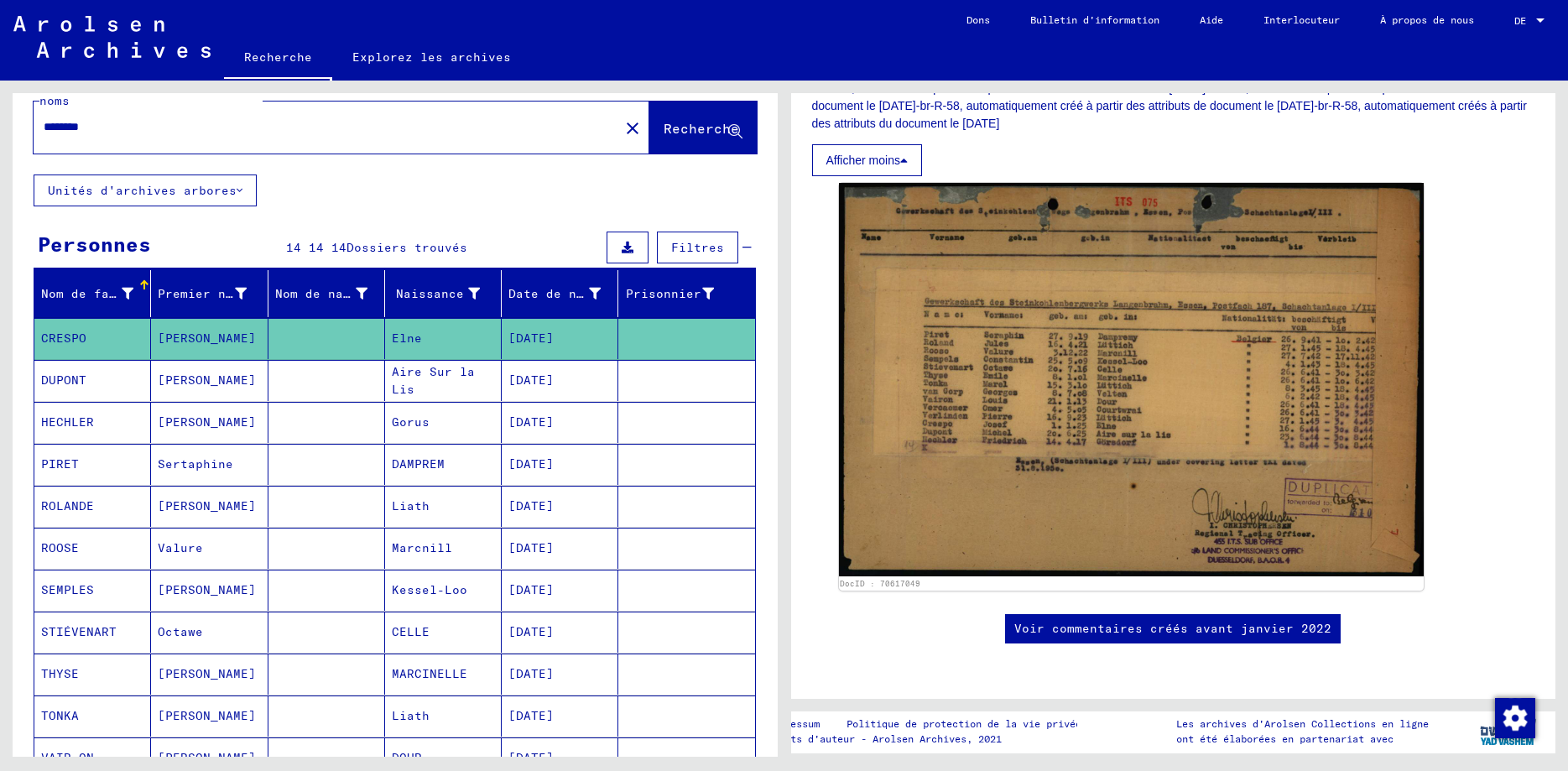
scroll to position [0, 0]
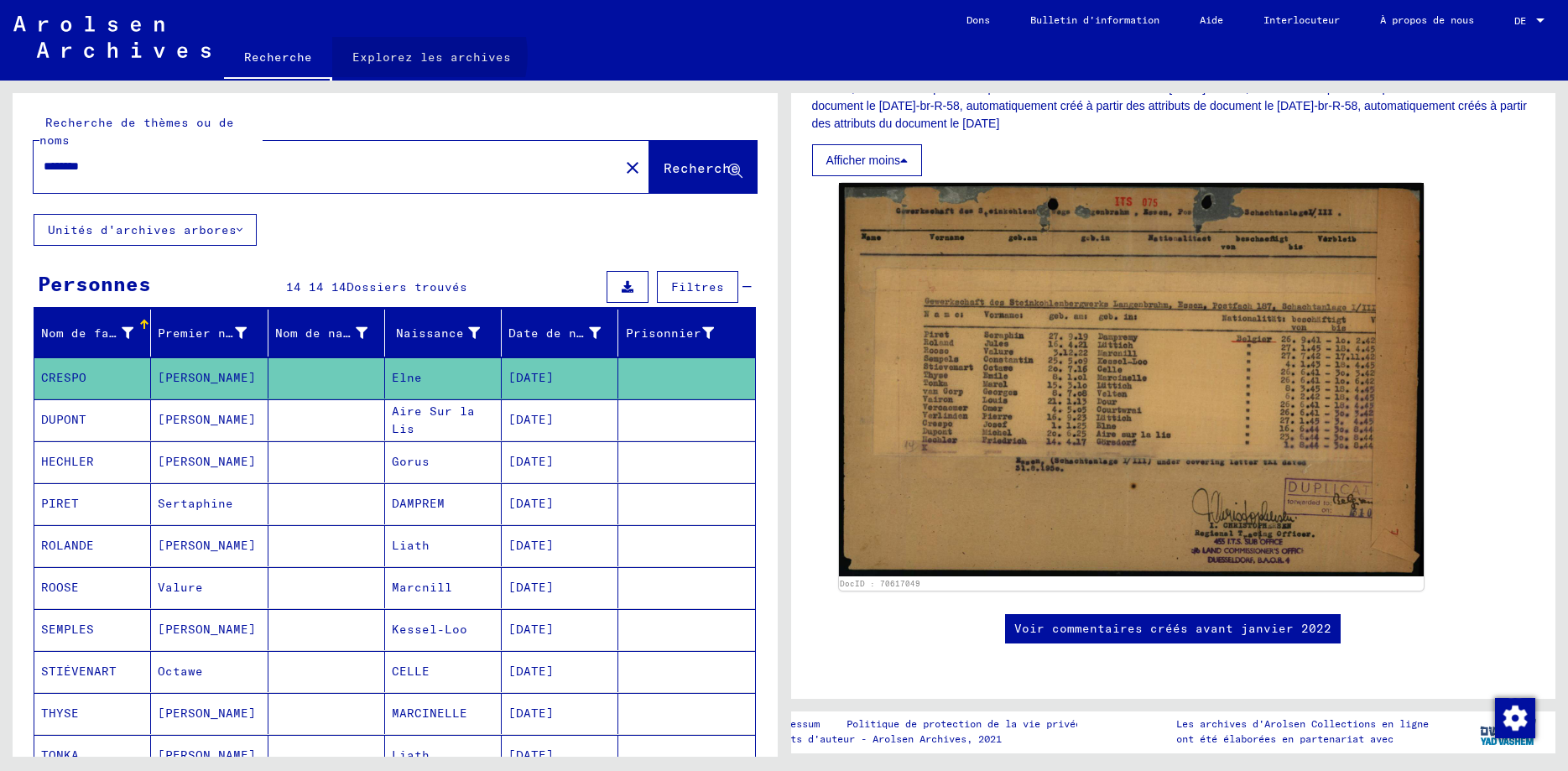
click at [422, 46] on link "Explorez les archives" at bounding box center [431, 57] width 199 height 40
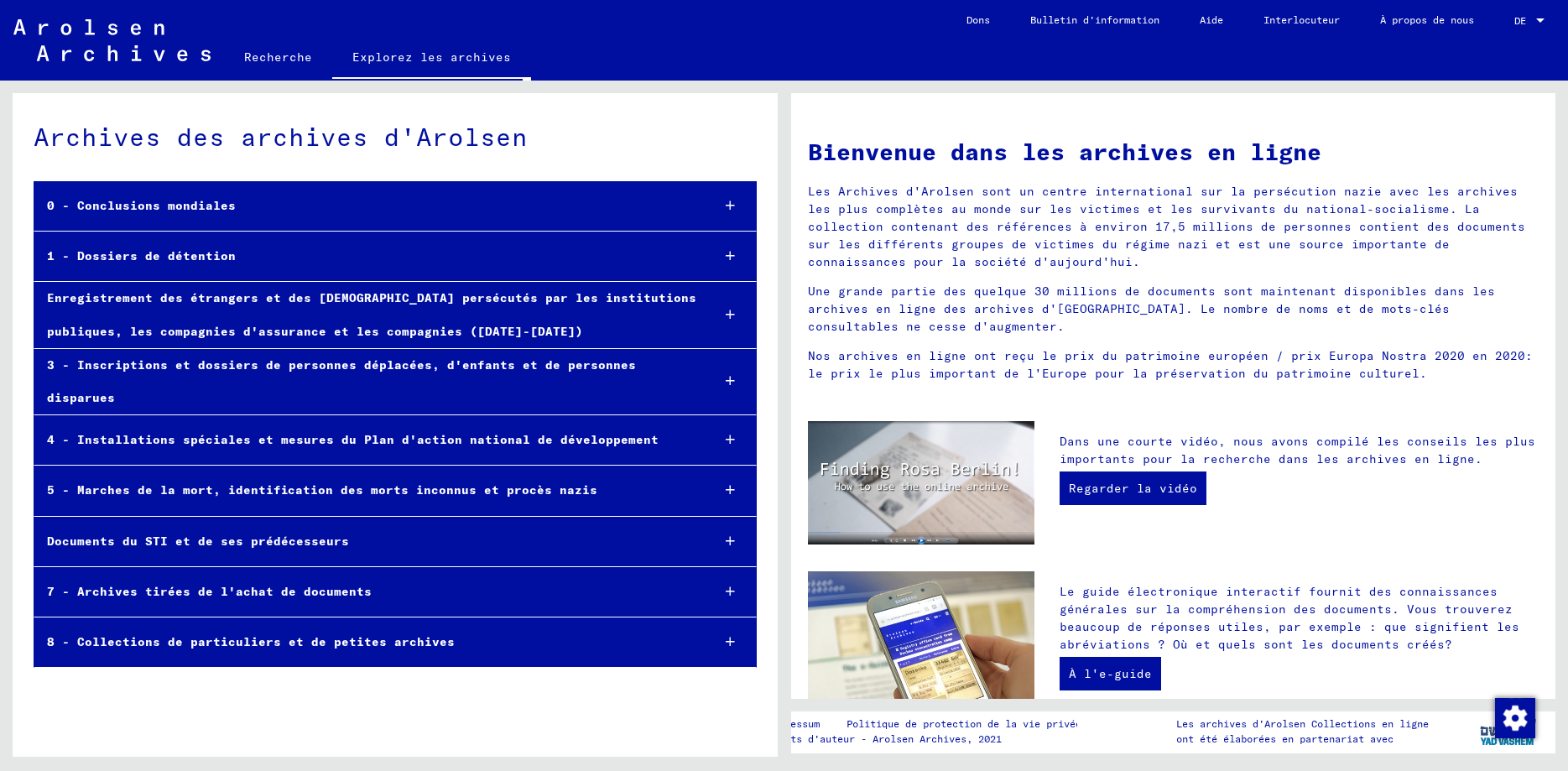
click at [732, 250] on icon at bounding box center [730, 256] width 9 height 12
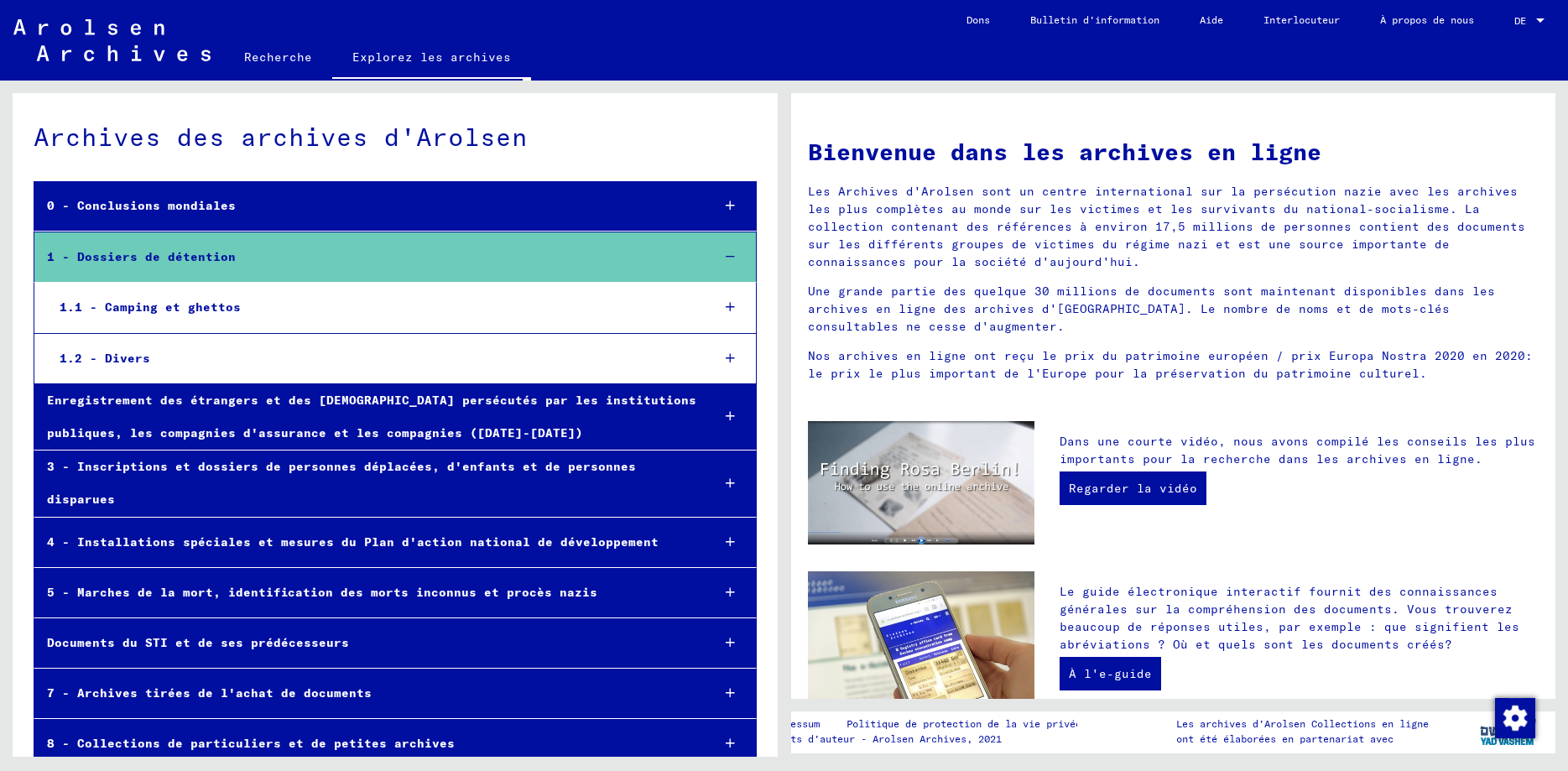
click at [732, 251] on icon at bounding box center [730, 257] width 9 height 12
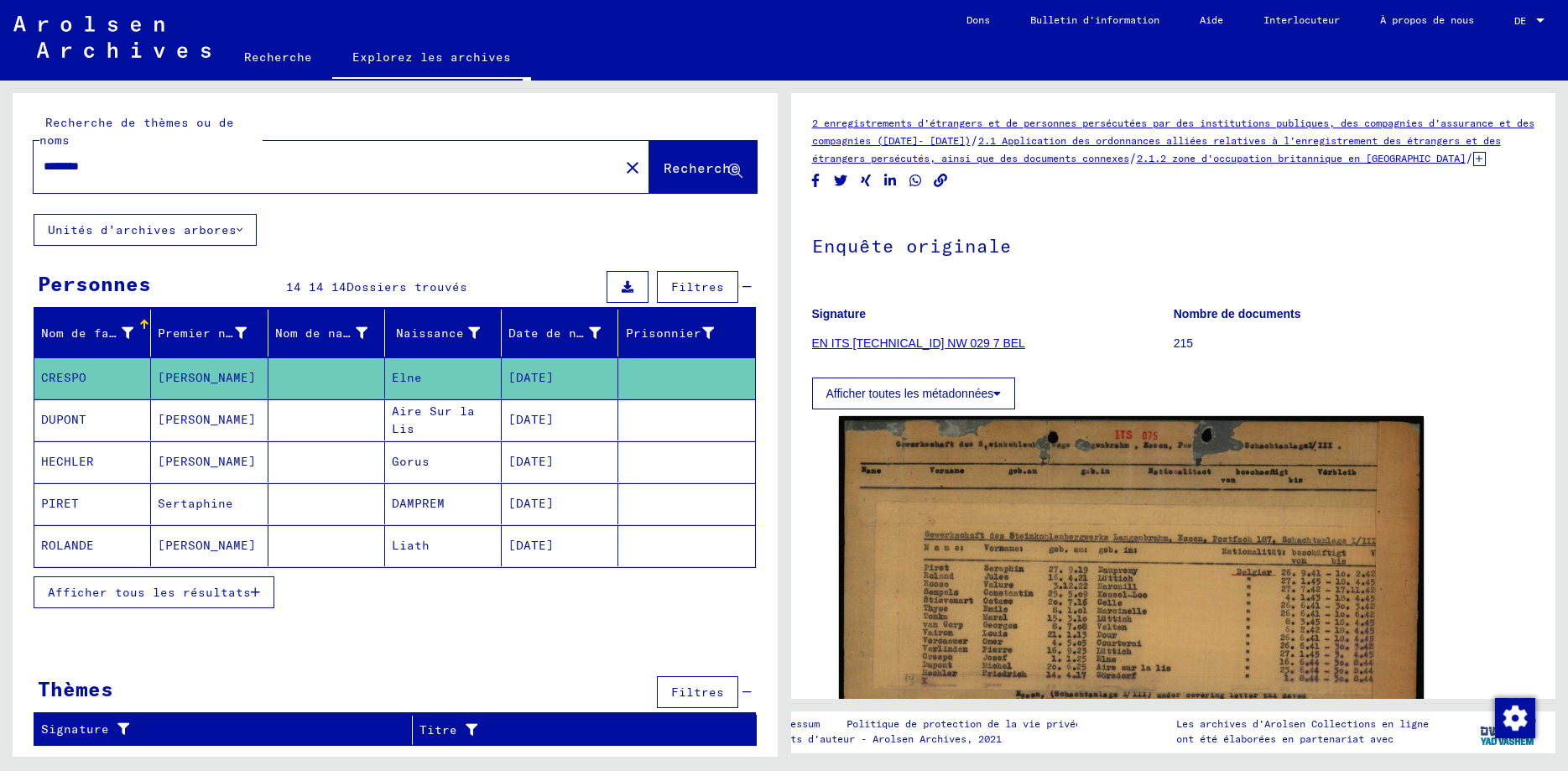
click at [253, 587] on icon "button" at bounding box center [256, 593] width 9 height 12
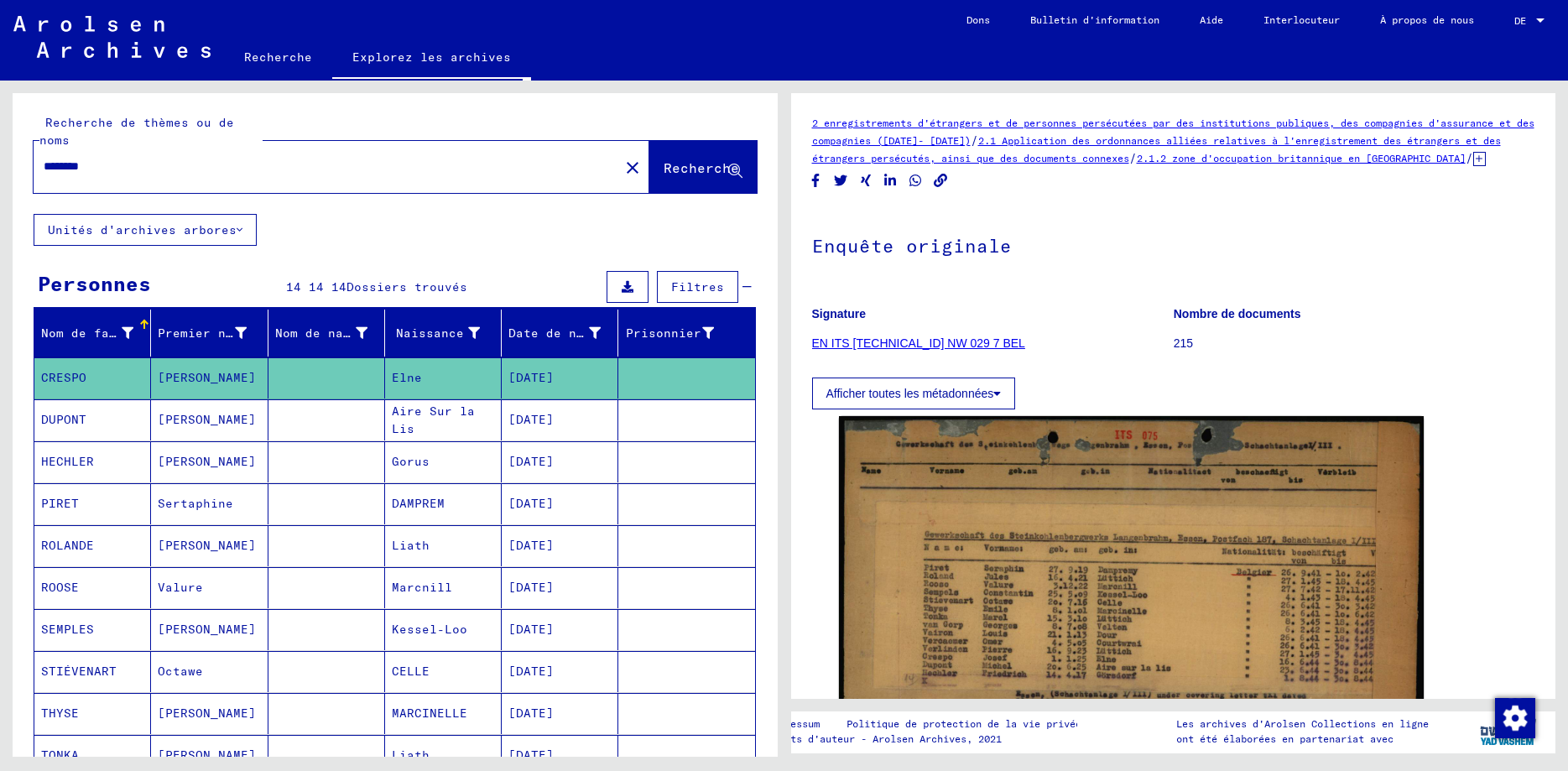
click at [240, 224] on icon at bounding box center [239, 230] width 6 height 12
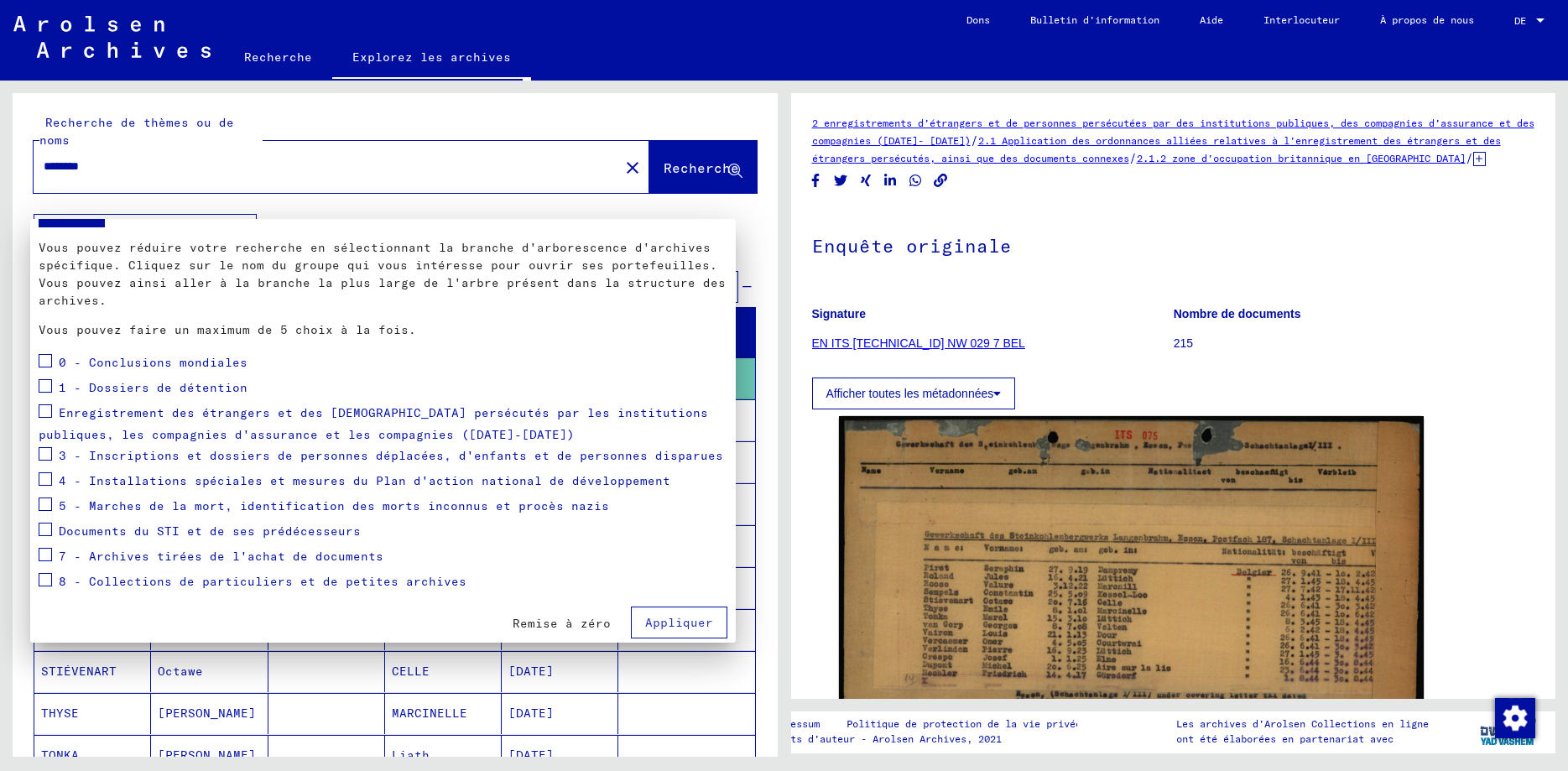
scroll to position [65, 0]
click at [688, 615] on span "Appliquer" at bounding box center [679, 619] width 68 height 15
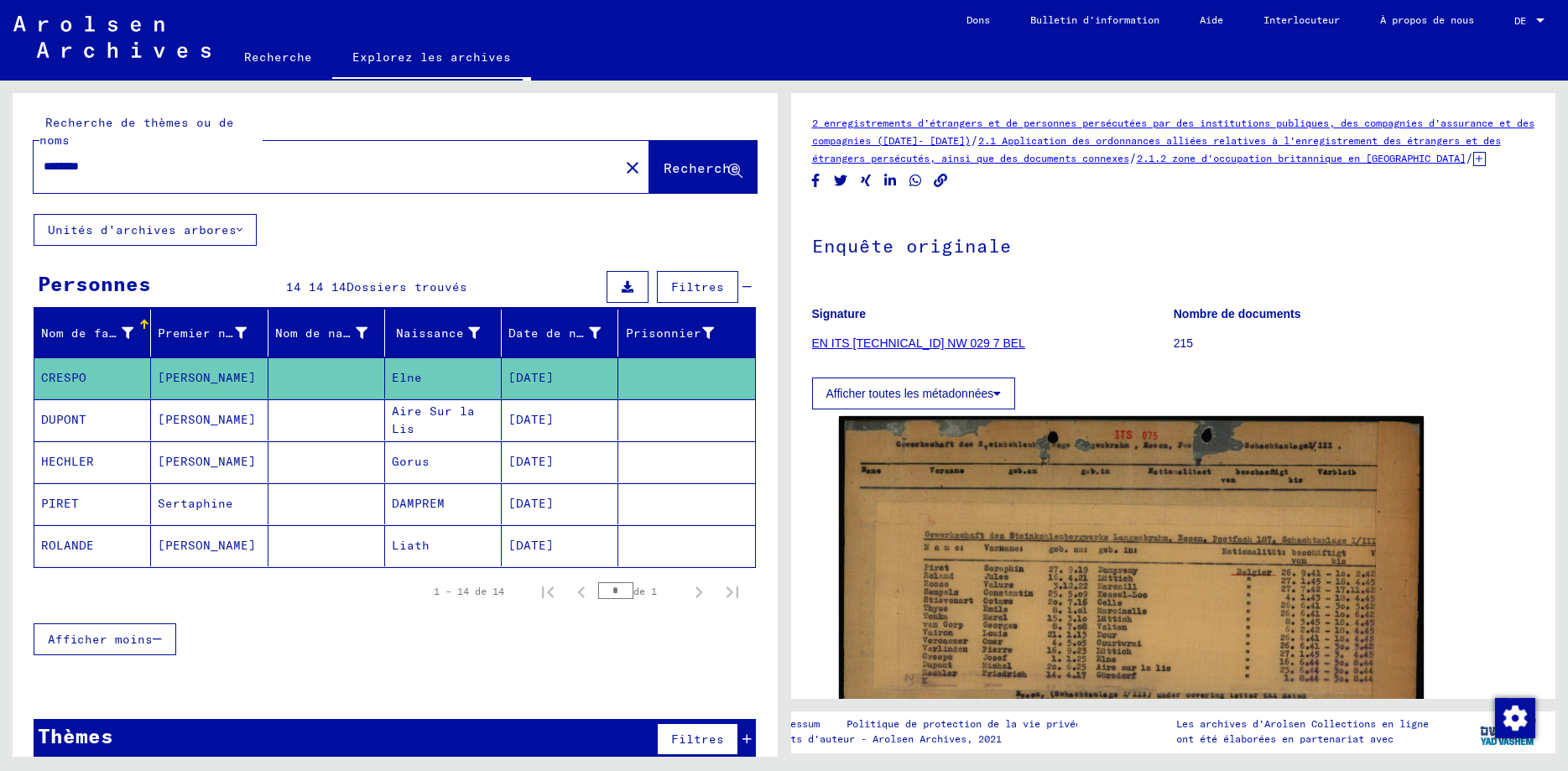
click at [238, 224] on icon at bounding box center [239, 230] width 6 height 12
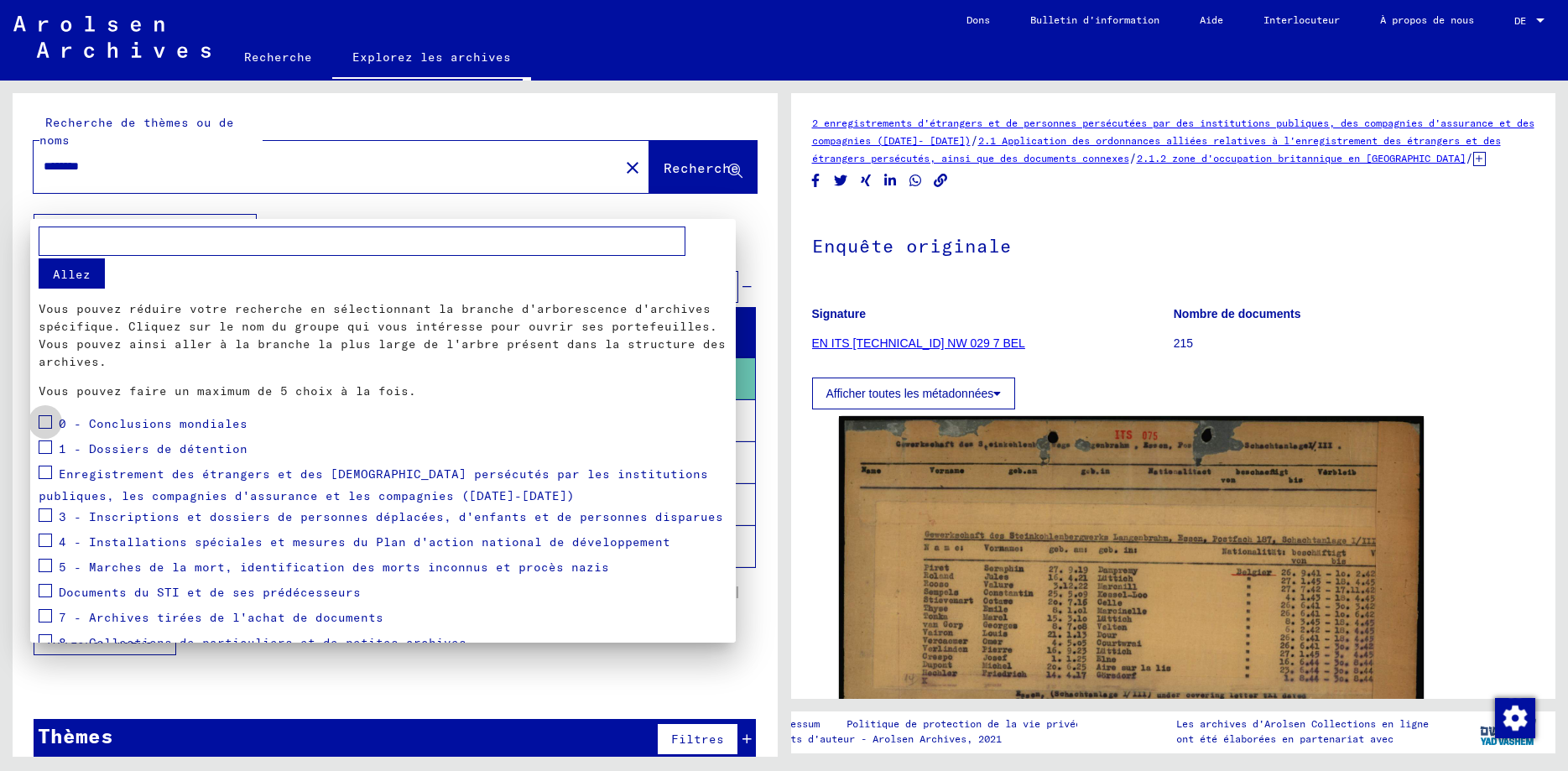
click at [48, 422] on span at bounding box center [46, 423] width 14 height 14
click at [50, 419] on span at bounding box center [46, 423] width 14 height 14
click at [49, 449] on span at bounding box center [46, 447] width 14 height 14
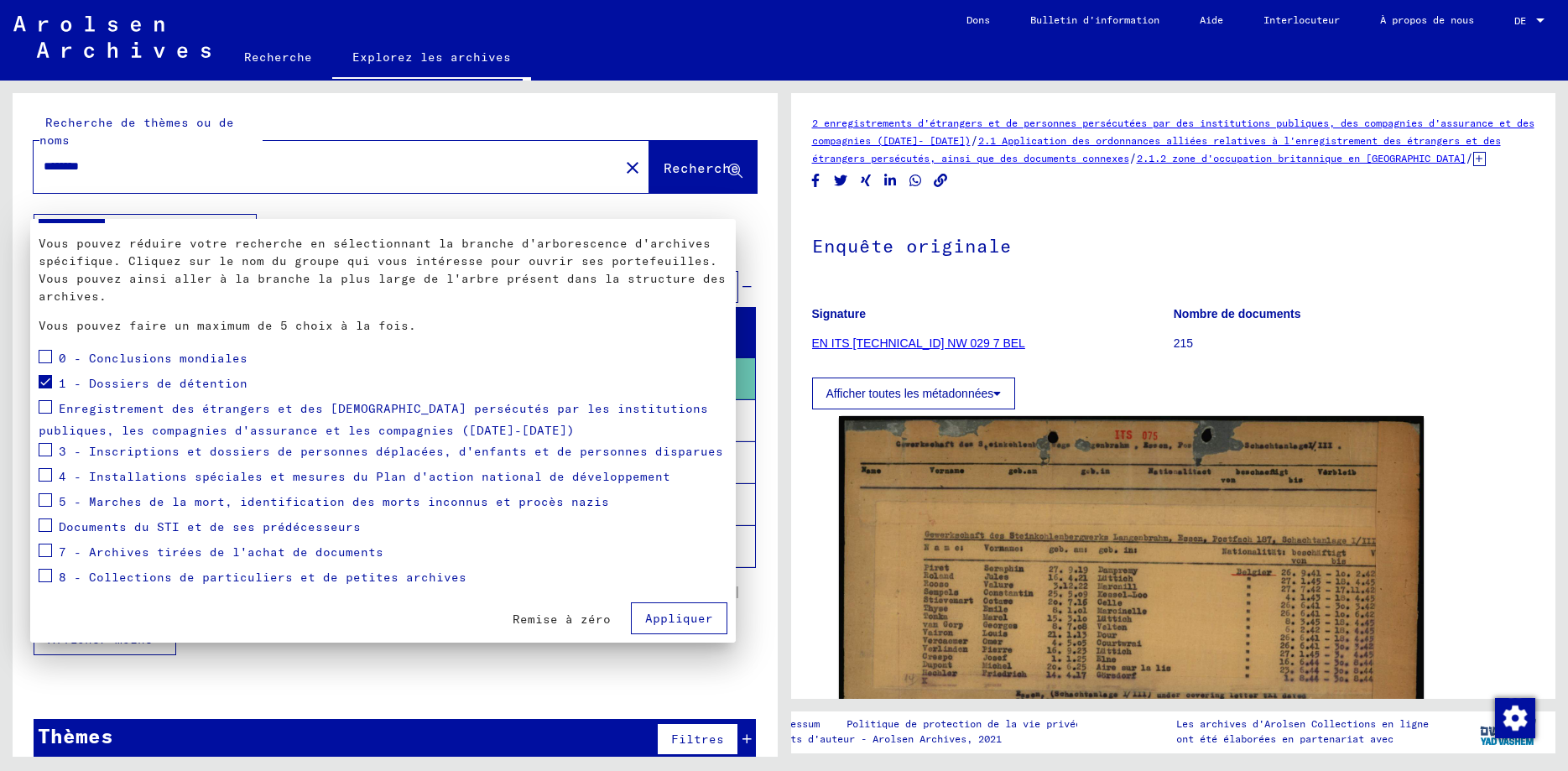
click at [657, 616] on span "Appliquer" at bounding box center [679, 619] width 68 height 15
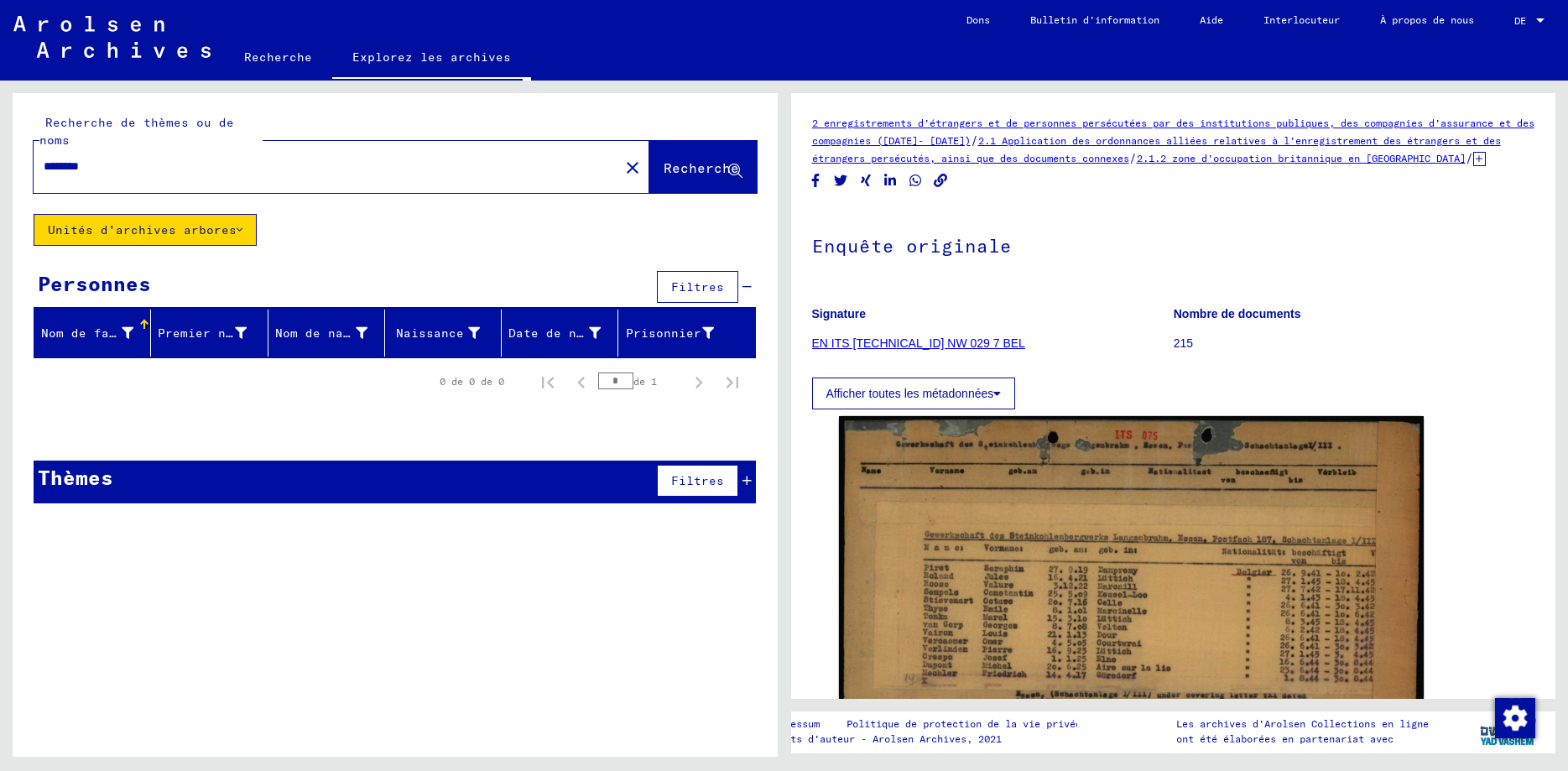
click at [186, 214] on button "Unités d'archives arbores" at bounding box center [145, 230] width 223 height 32
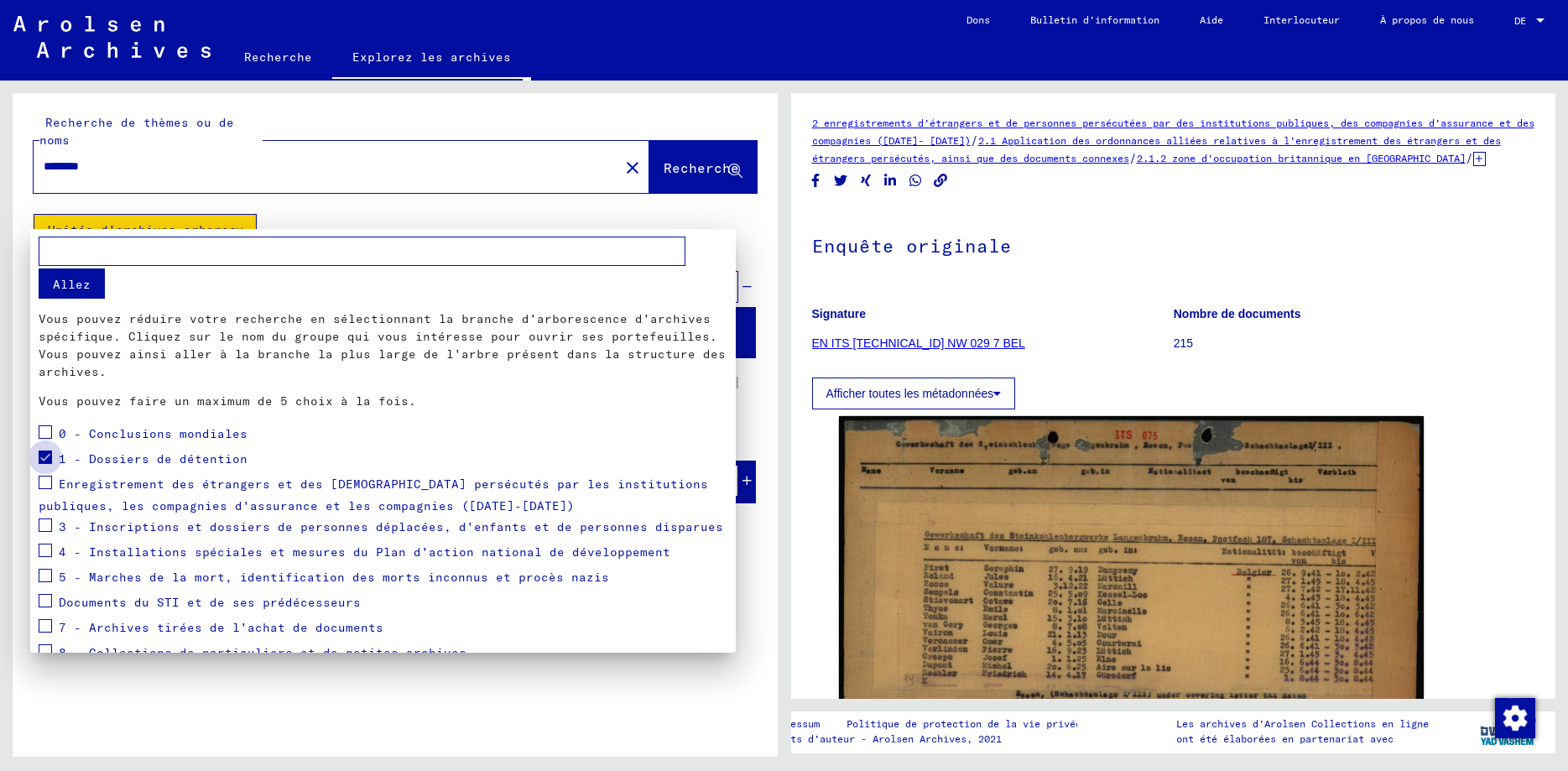
click at [48, 455] on span at bounding box center [46, 458] width 14 height 14
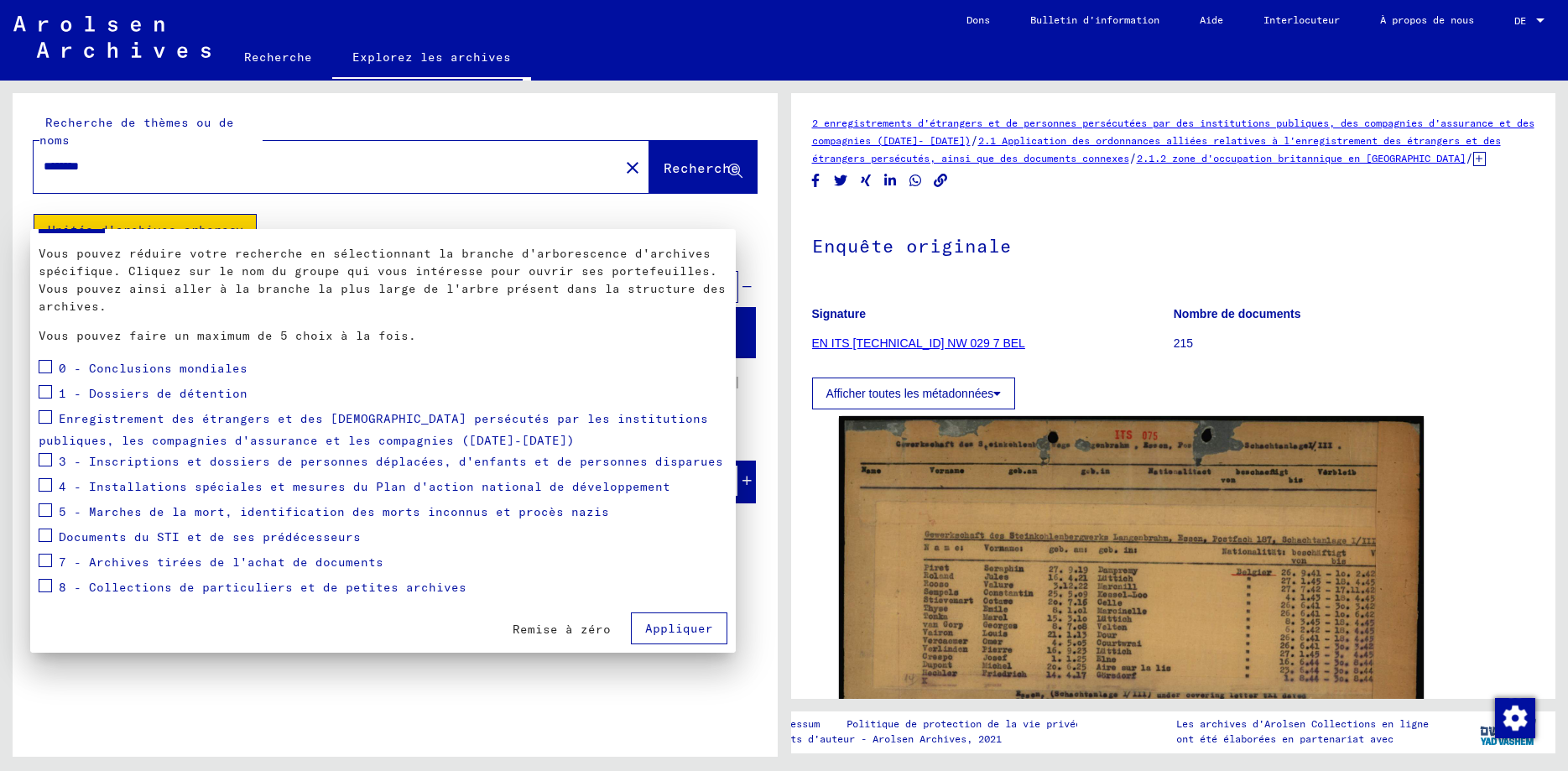
click at [46, 536] on span at bounding box center [46, 535] width 14 height 14
click at [672, 628] on span "Appliquer" at bounding box center [679, 629] width 68 height 15
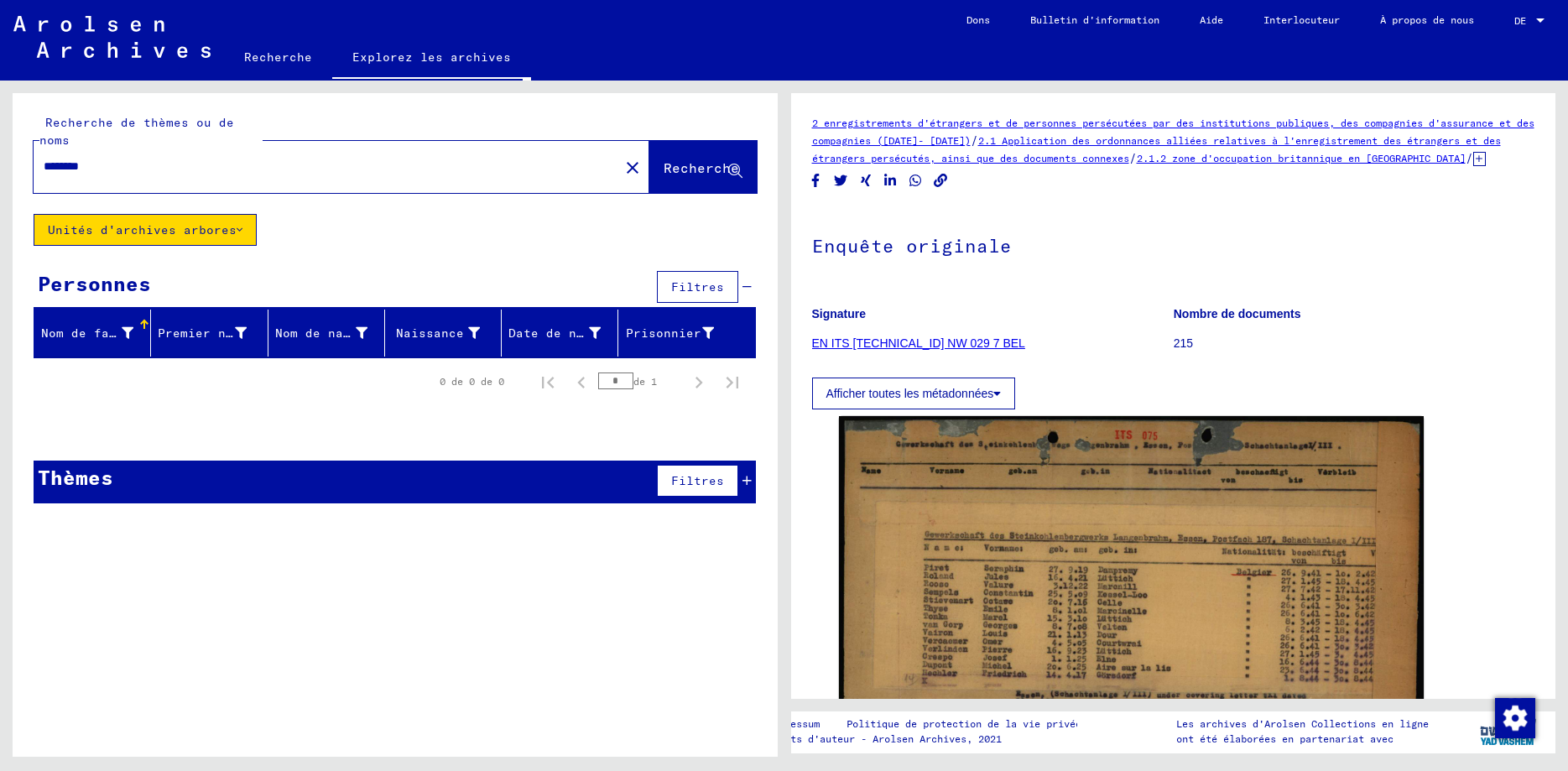
click at [153, 214] on button "Unités d'archives arbores" at bounding box center [145, 230] width 223 height 32
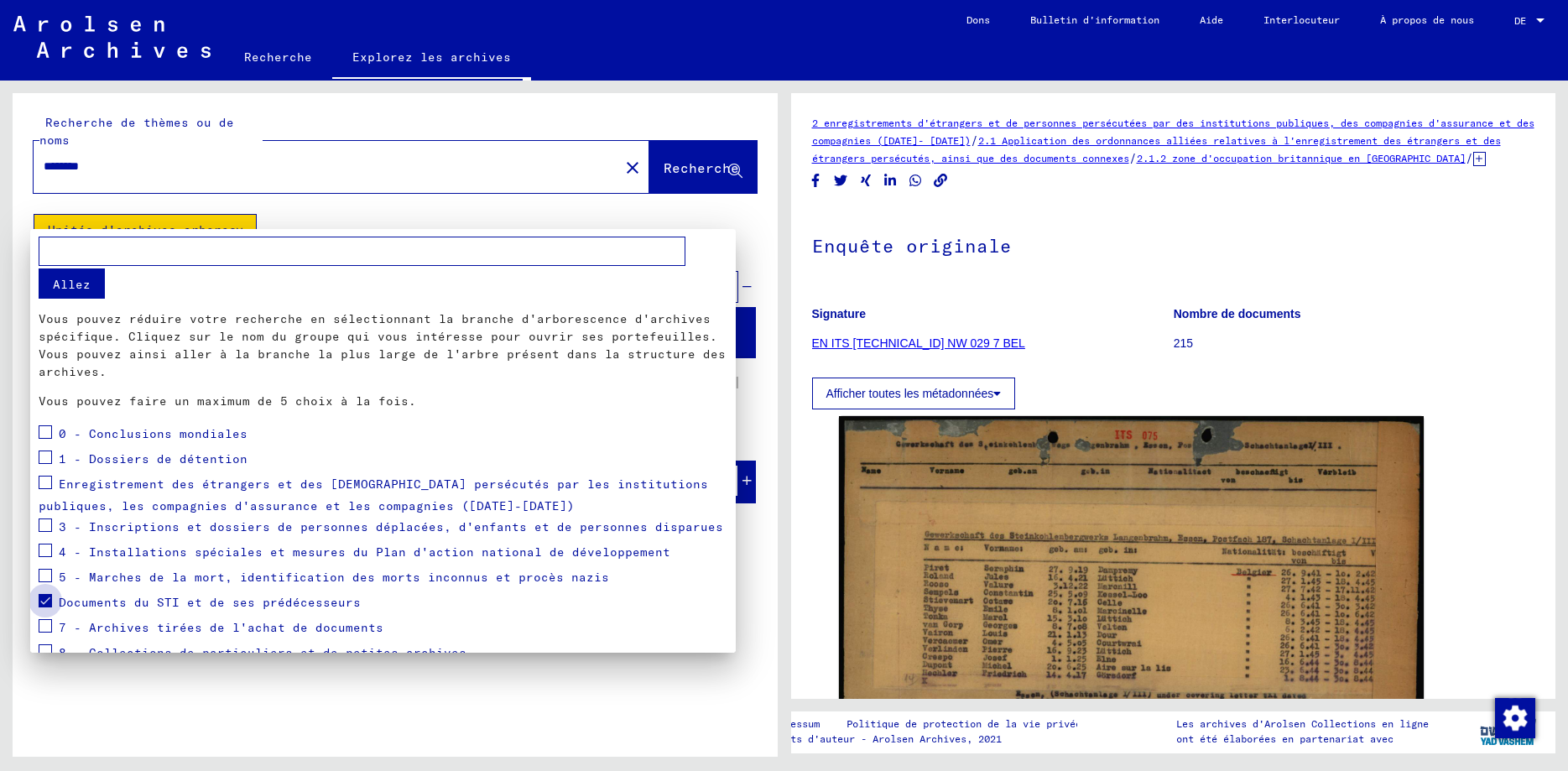
click at [46, 601] on span at bounding box center [46, 601] width 14 height 14
click at [43, 429] on span at bounding box center [46, 432] width 14 height 14
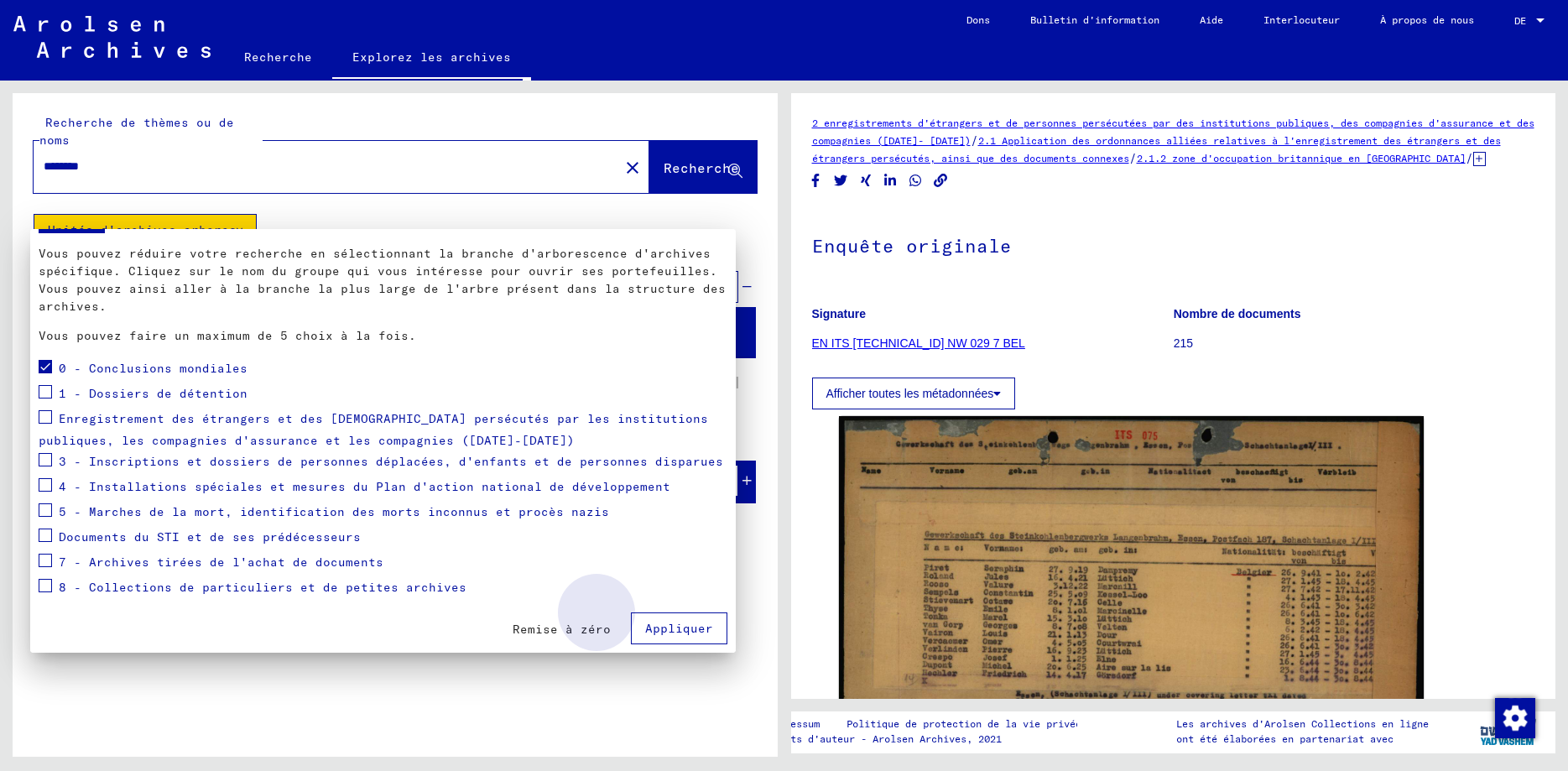
click at [678, 620] on button "Appliquer" at bounding box center [679, 628] width 96 height 32
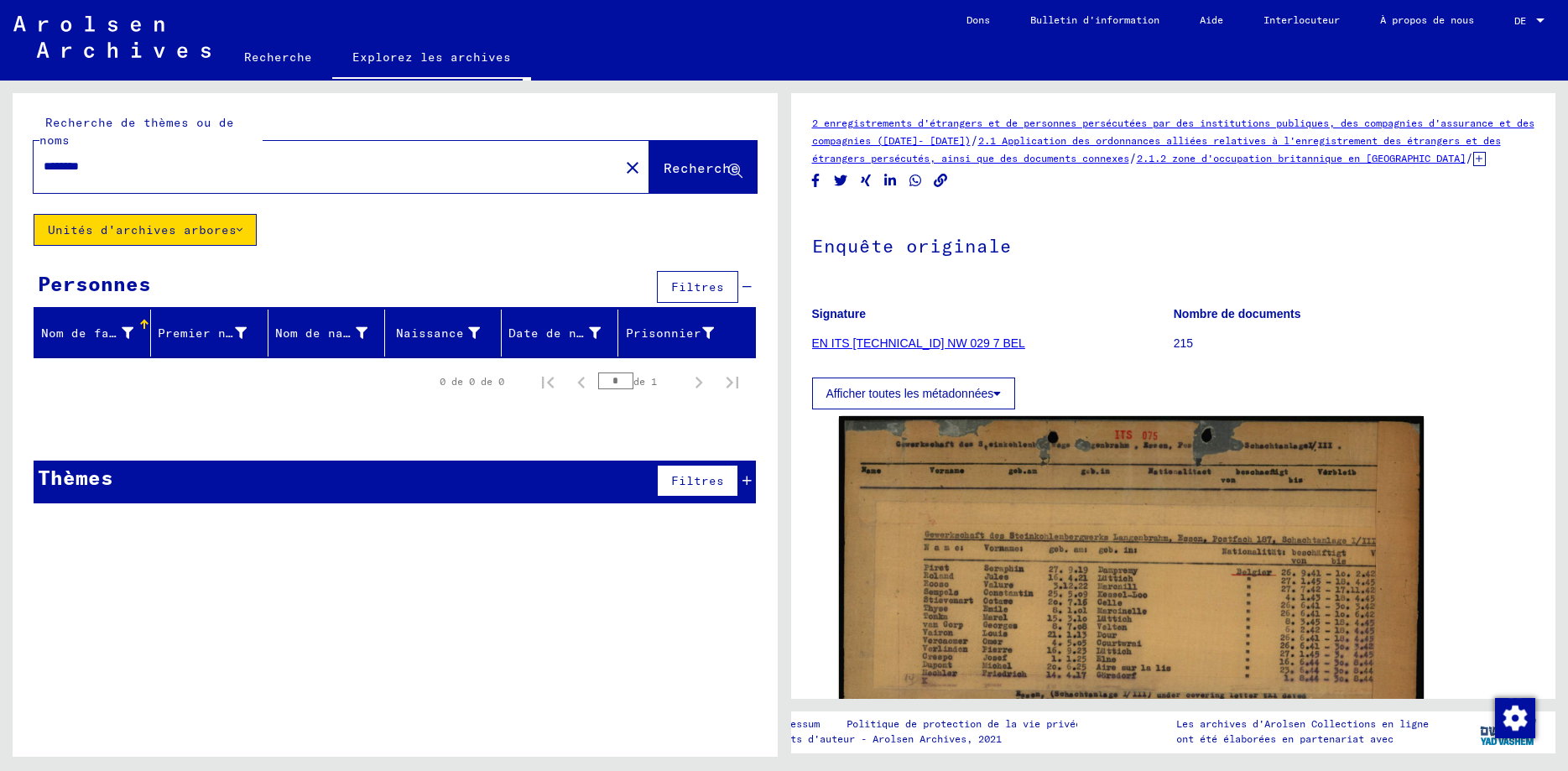
click at [144, 214] on button "Unités d'archives arbores" at bounding box center [145, 230] width 223 height 32
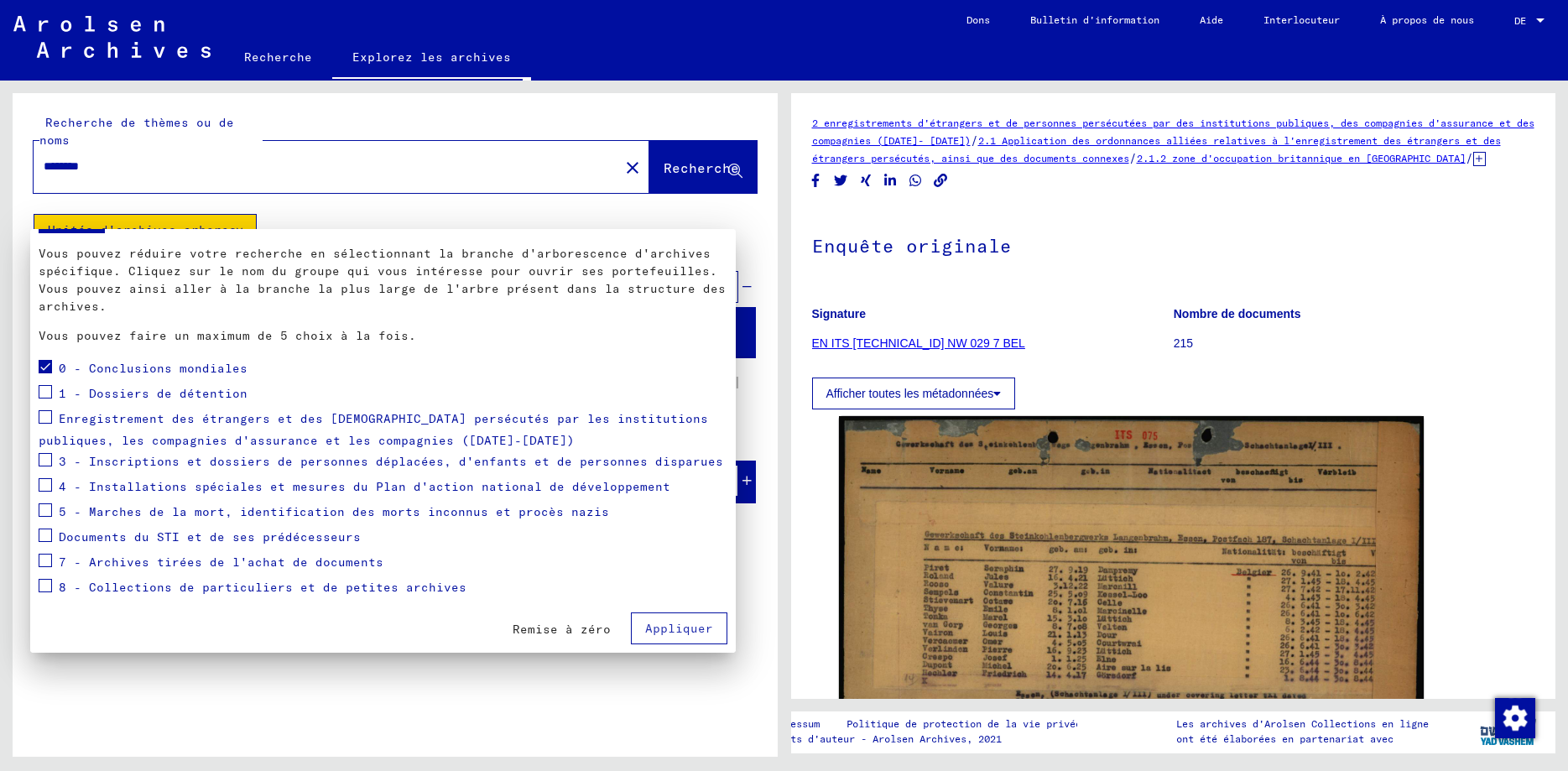
click at [556, 629] on span "Remise à zéro" at bounding box center [562, 630] width 98 height 15
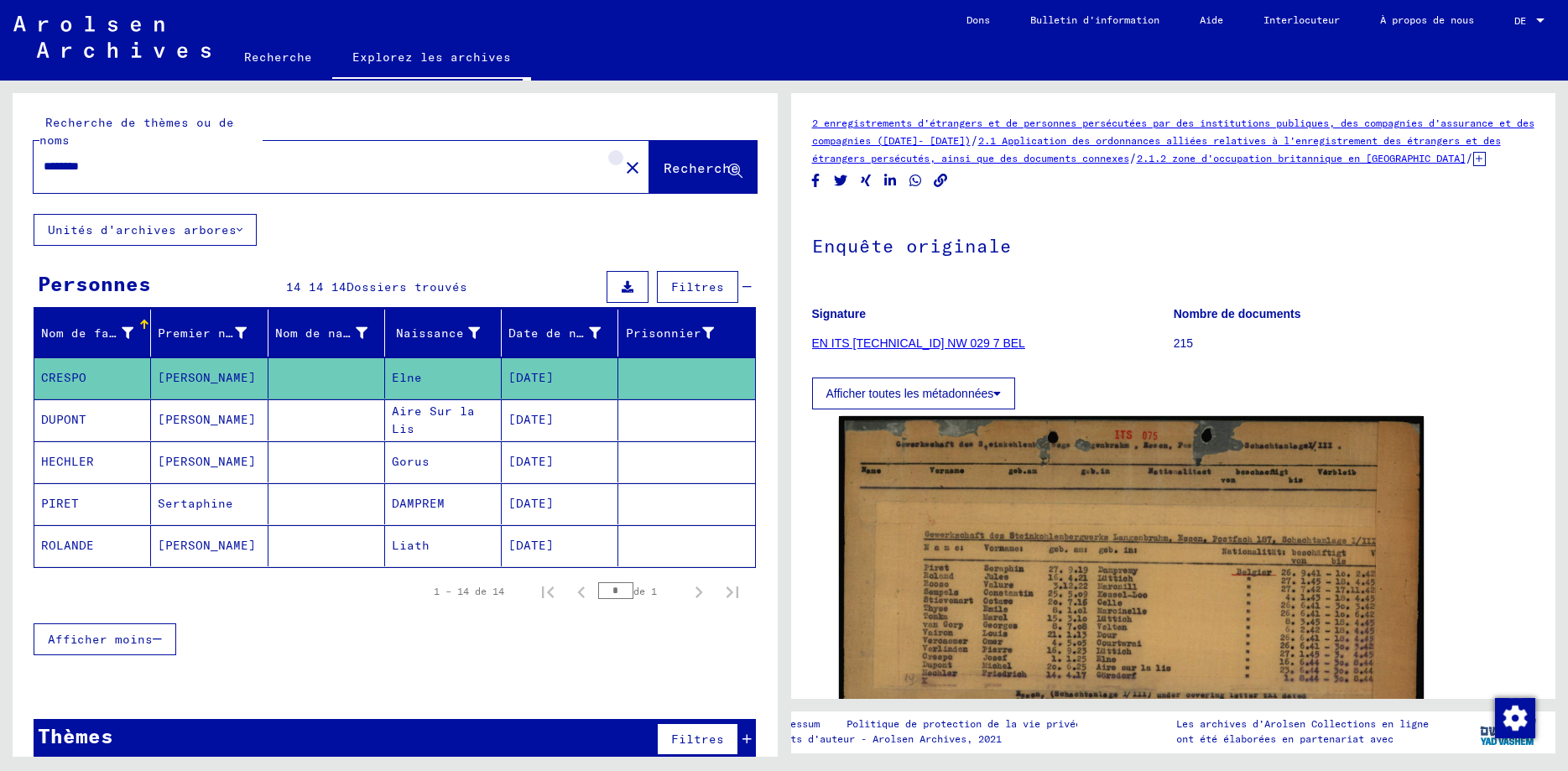
click at [639, 157] on mat-icon "close" at bounding box center [633, 167] width 20 height 20
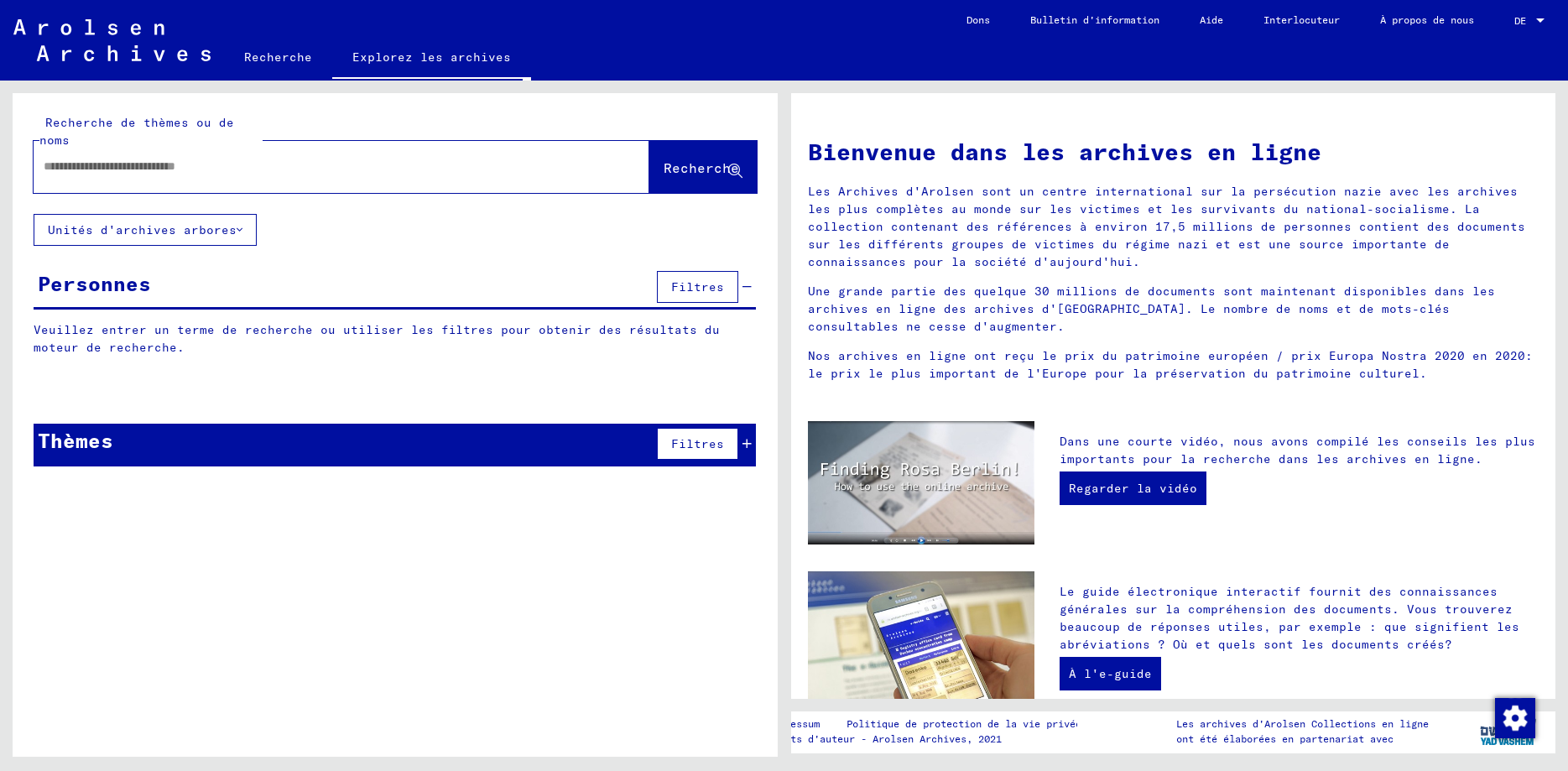
click at [236, 157] on input "text" at bounding box center [322, 166] width 556 height 17
type input "**********"
click at [718, 159] on span "Recherche" at bounding box center [701, 168] width 76 height 17
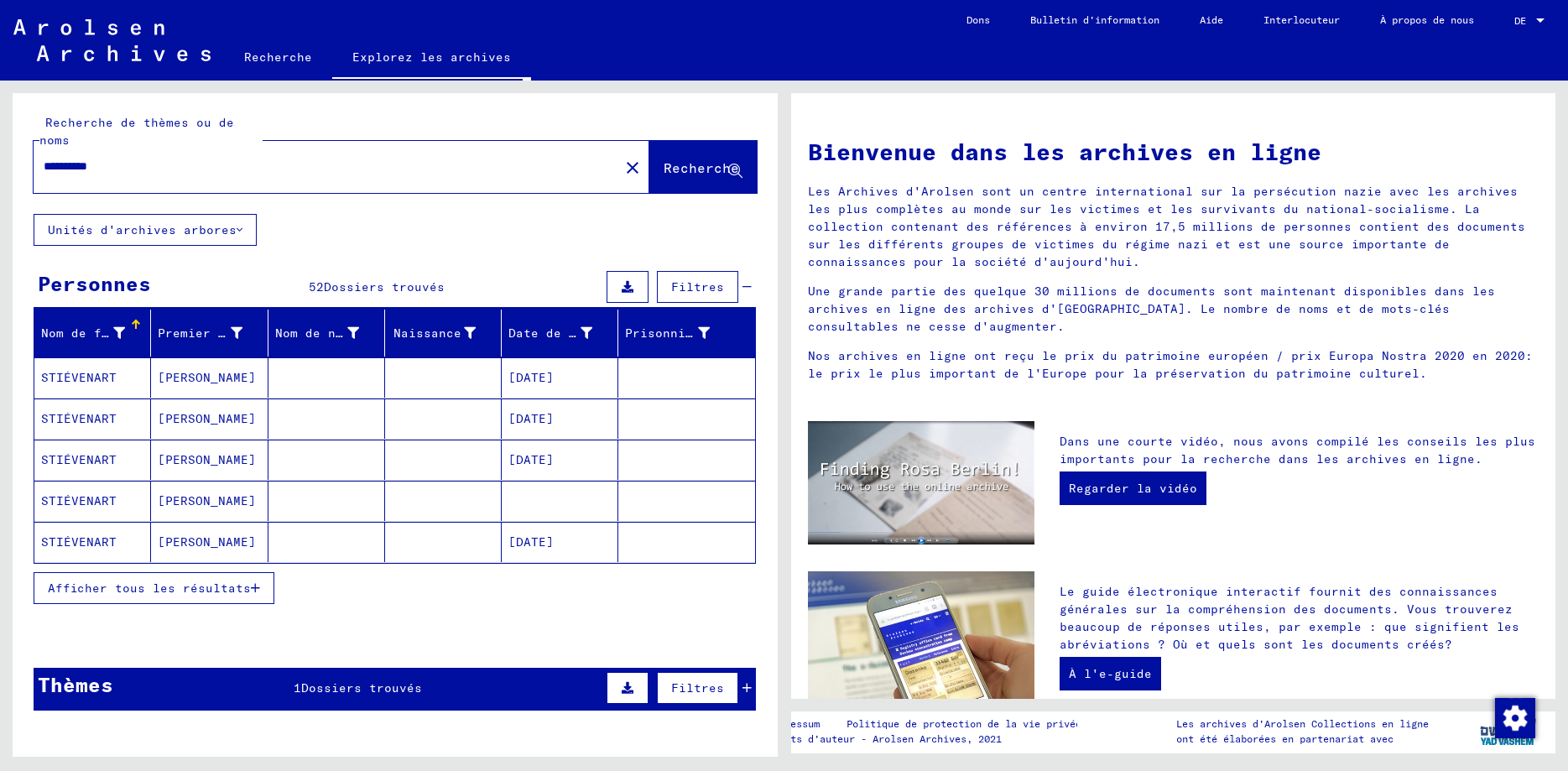
click at [261, 572] on button "Afficher tous les résultats" at bounding box center [154, 588] width 241 height 32
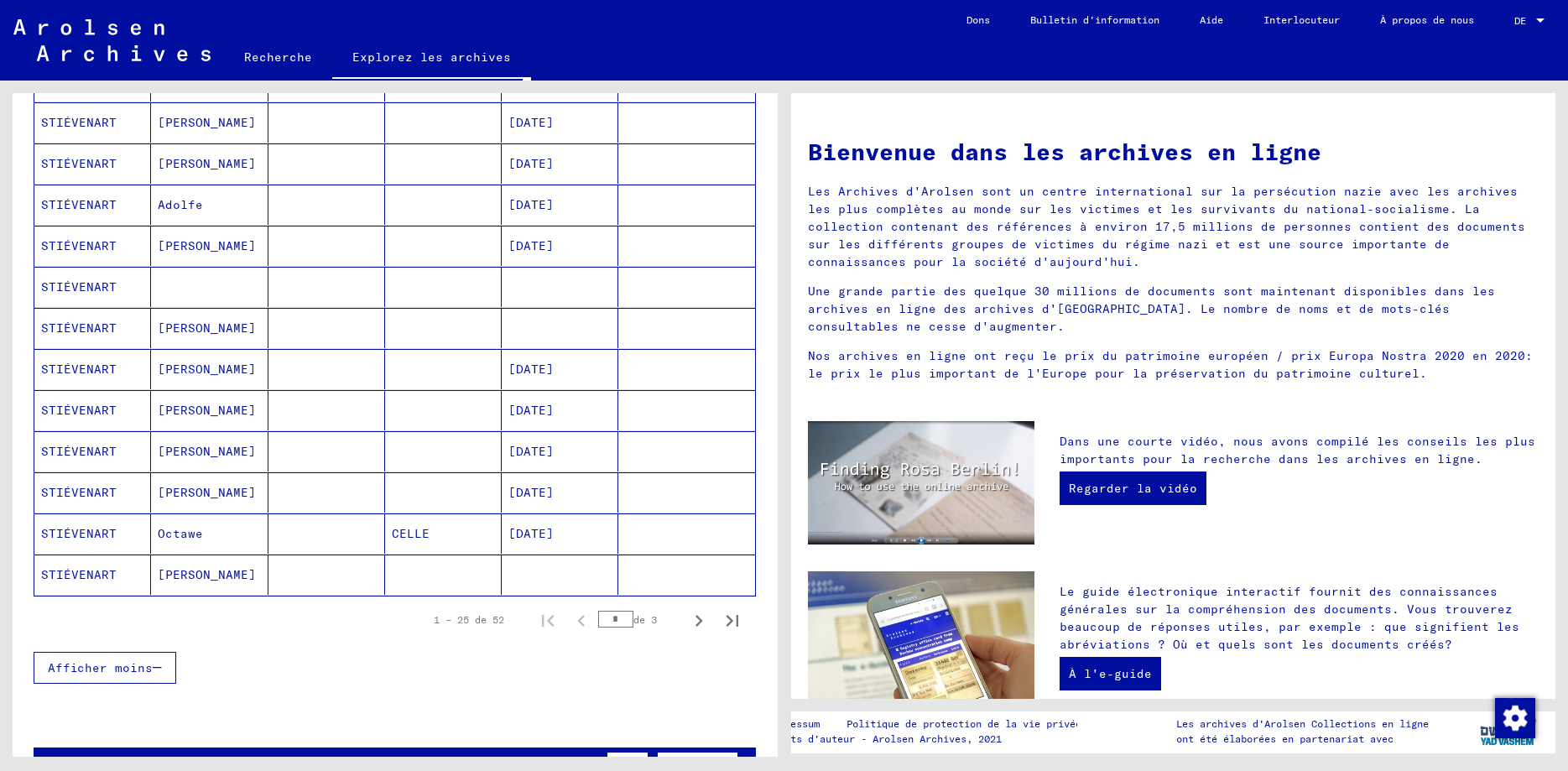
scroll to position [846, 0]
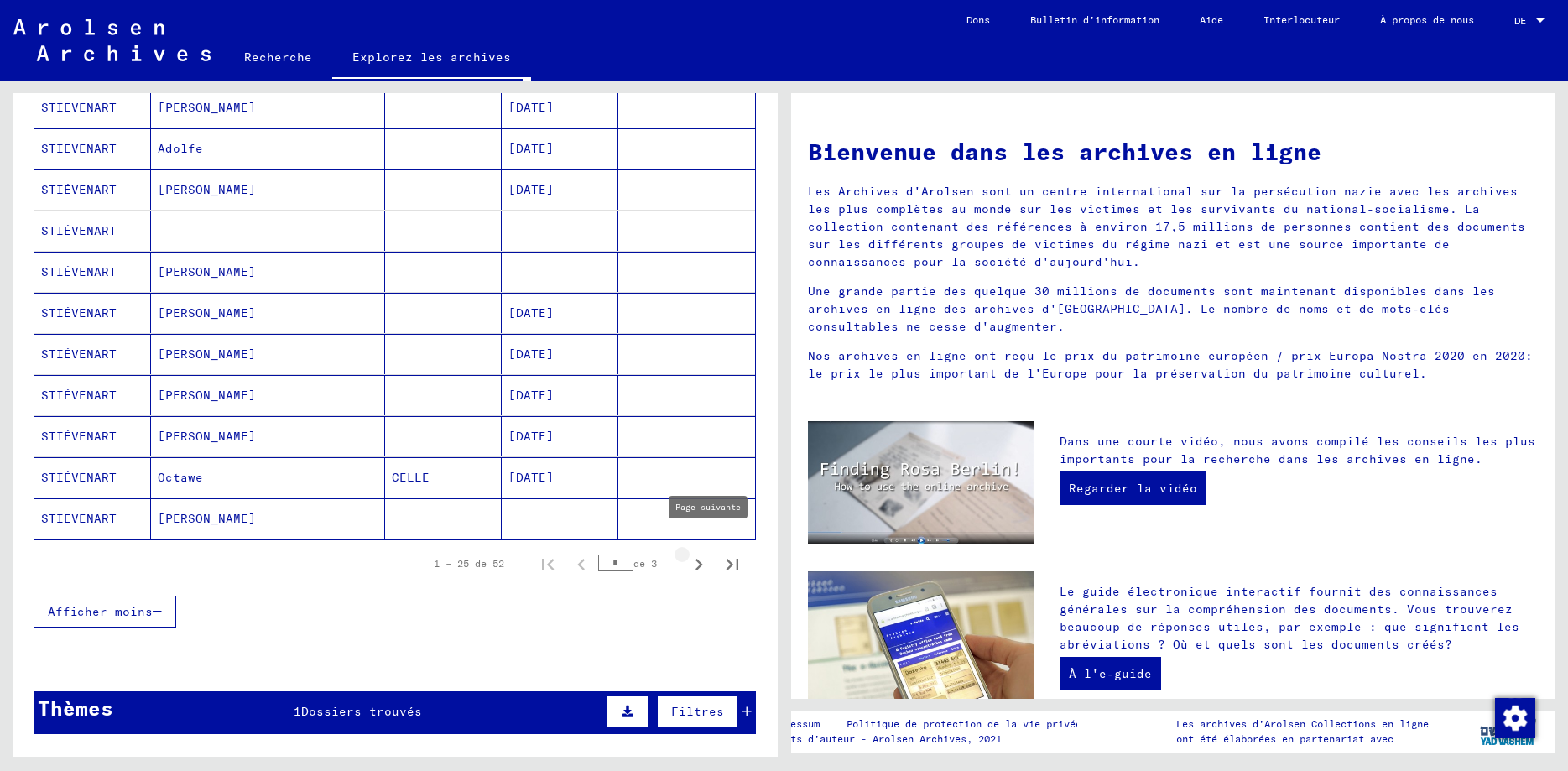
click at [697, 553] on icon "Page suivante" at bounding box center [699, 564] width 23 height 23
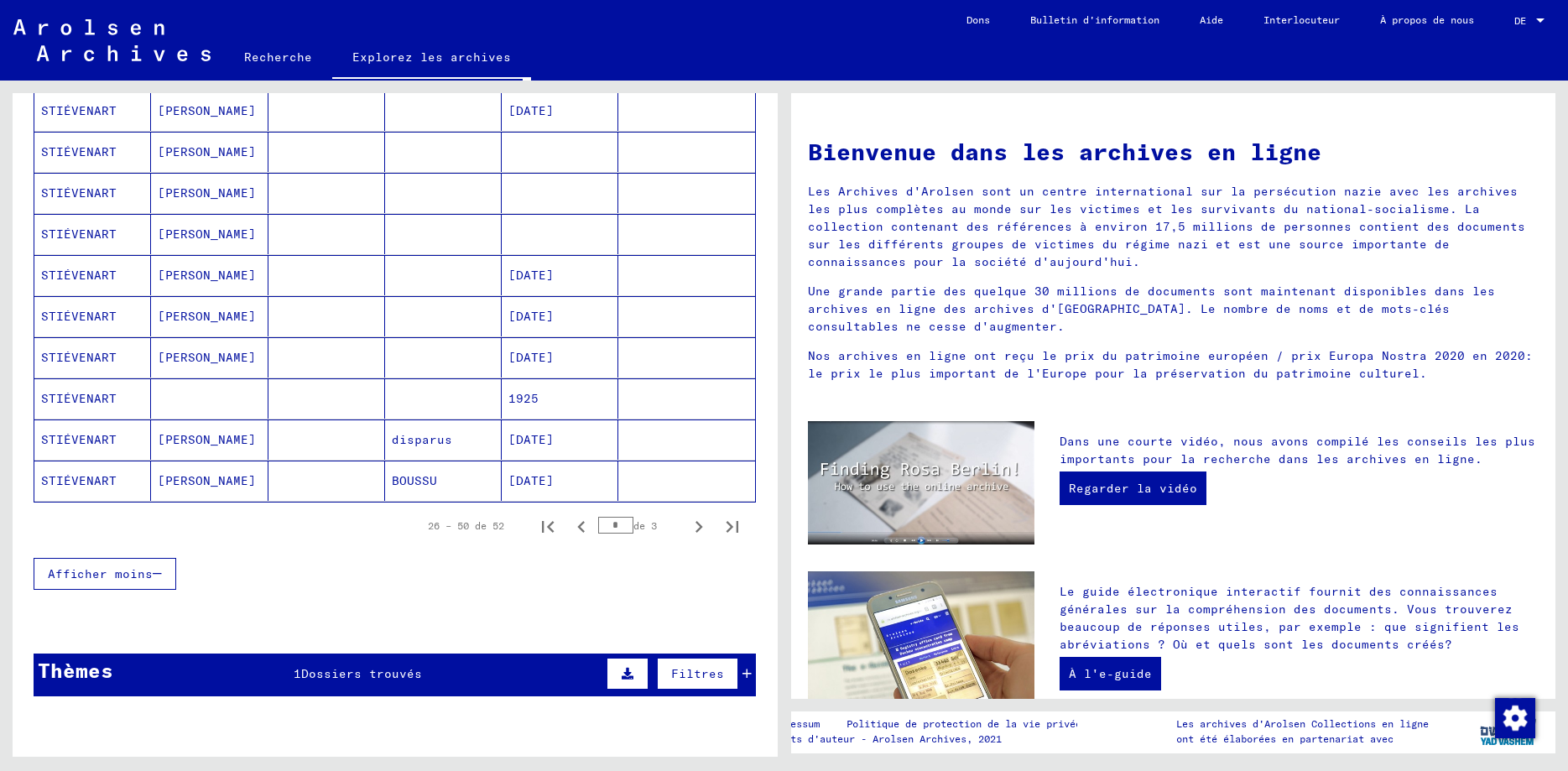
scroll to position [906, 0]
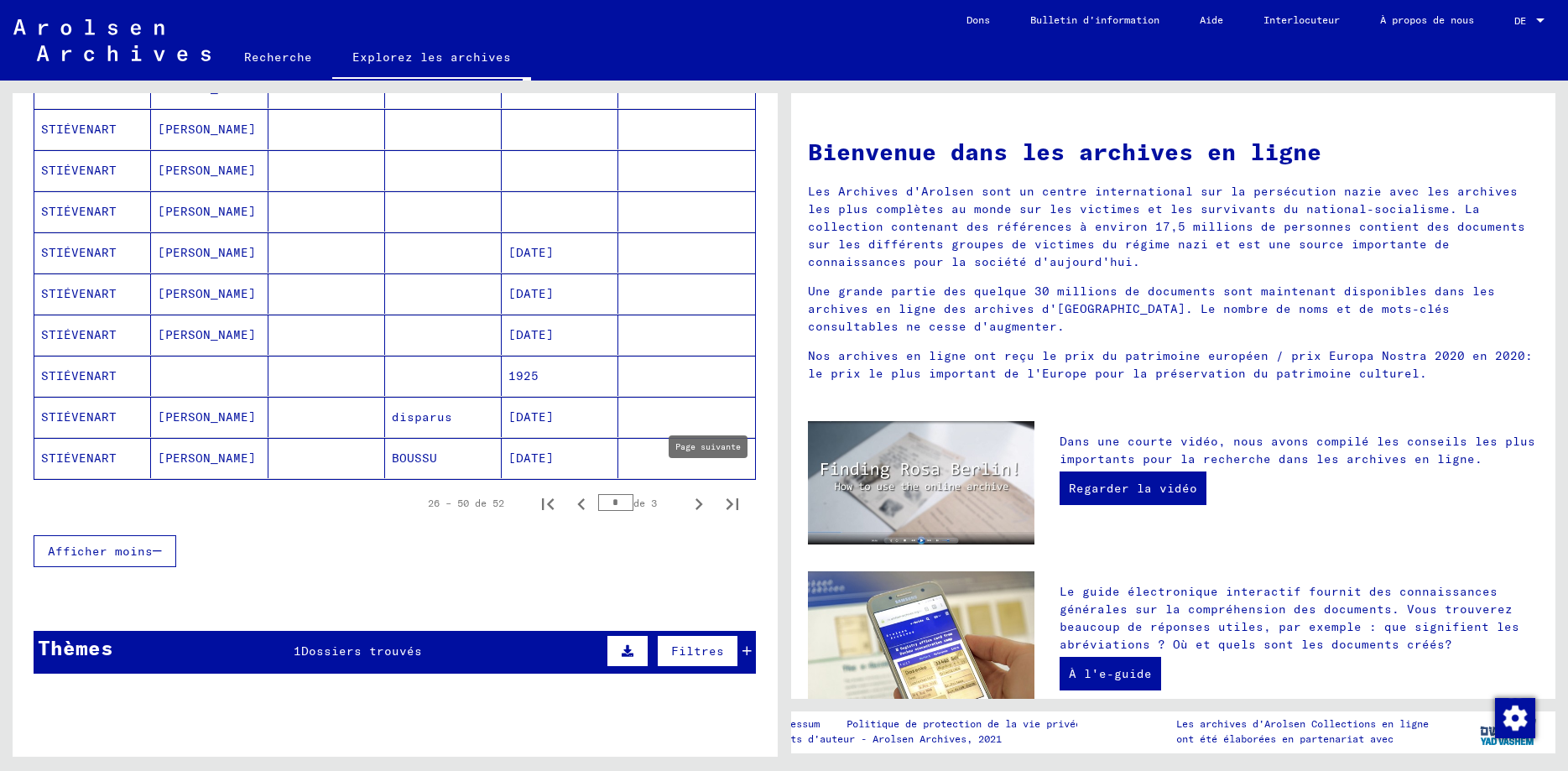
click at [700, 492] on icon "Page suivante" at bounding box center [699, 503] width 23 height 23
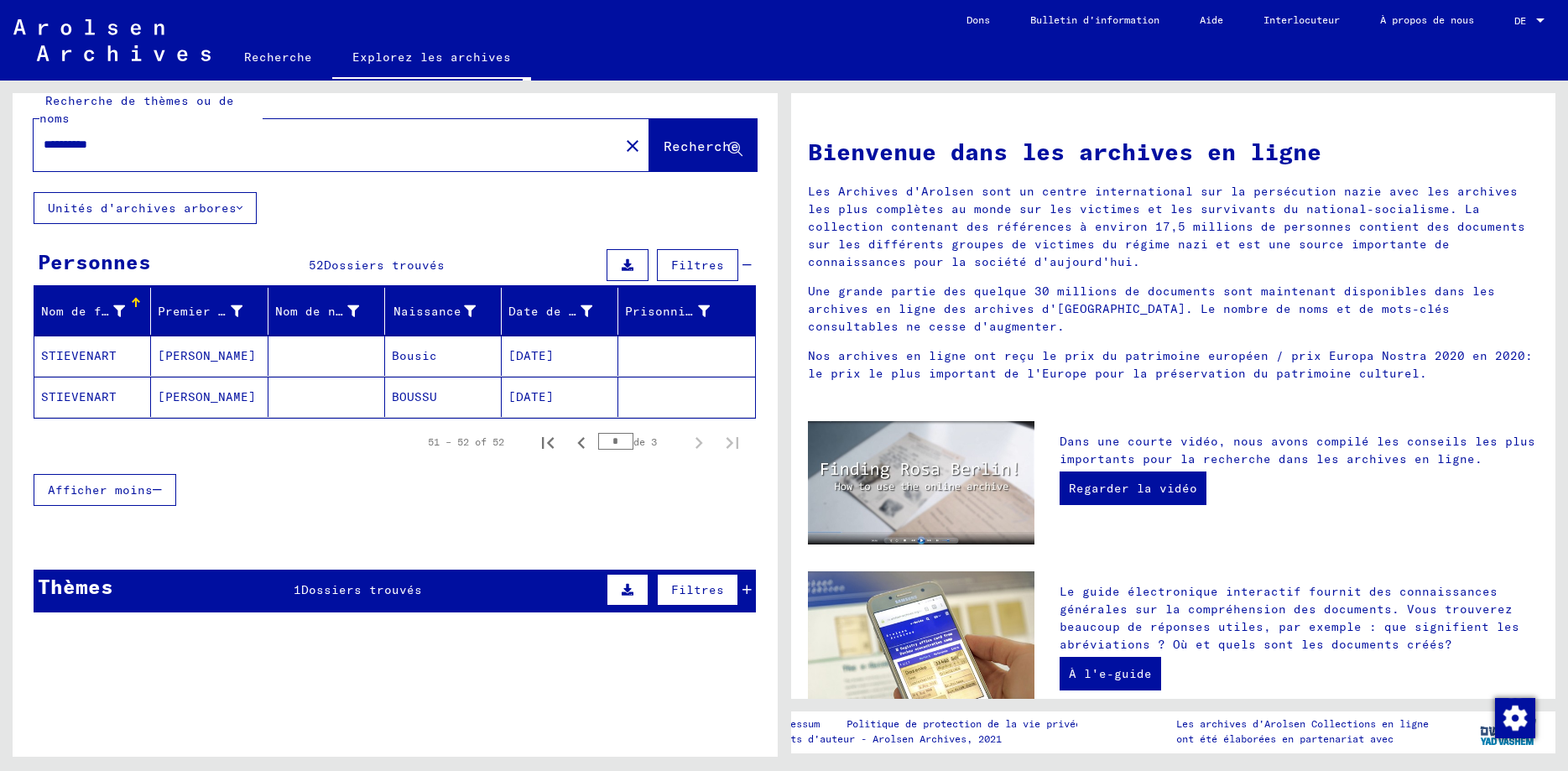
scroll to position [15, 0]
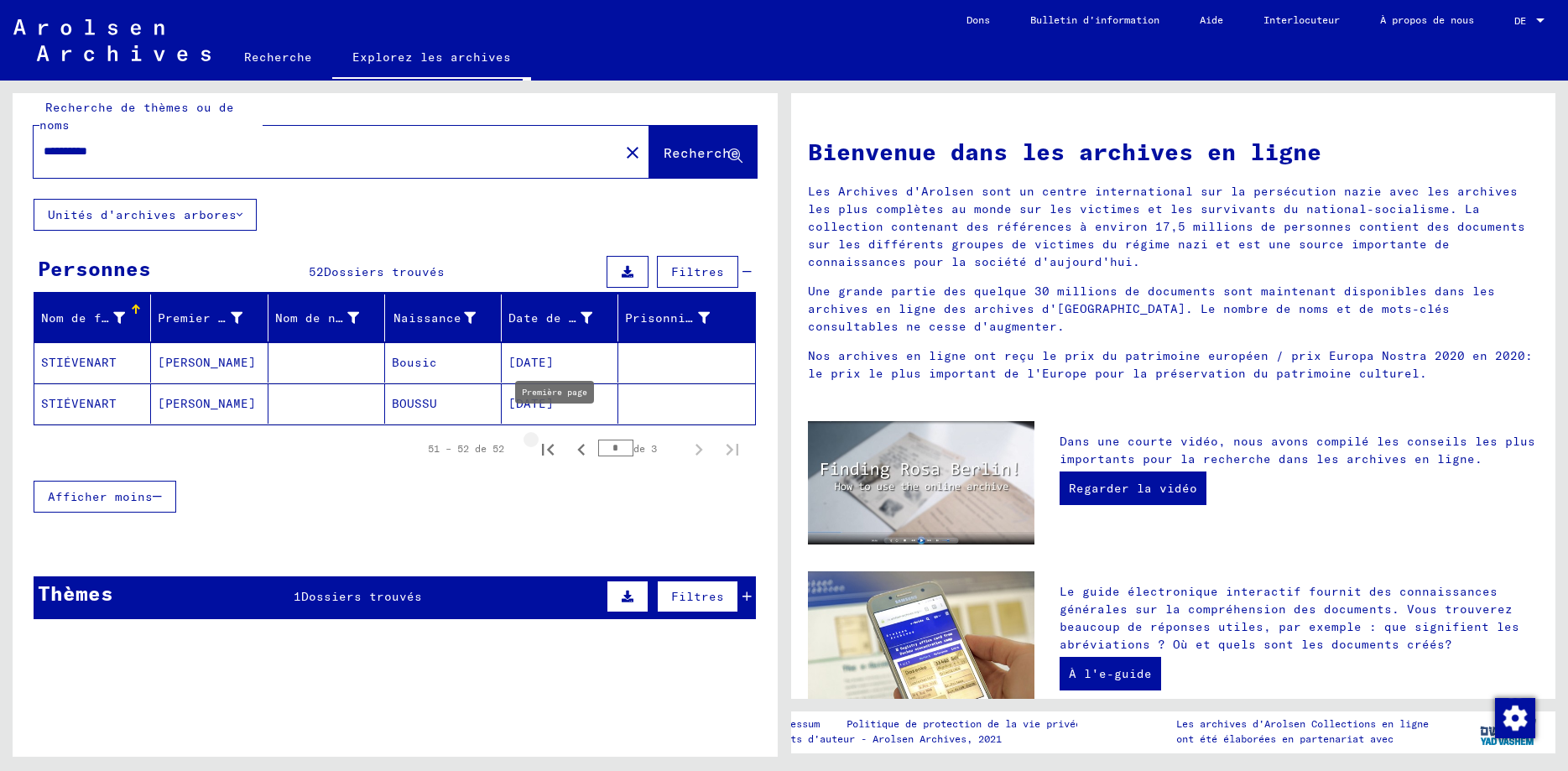
click at [553, 438] on icon "Première page" at bounding box center [547, 449] width 23 height 23
type input "*"
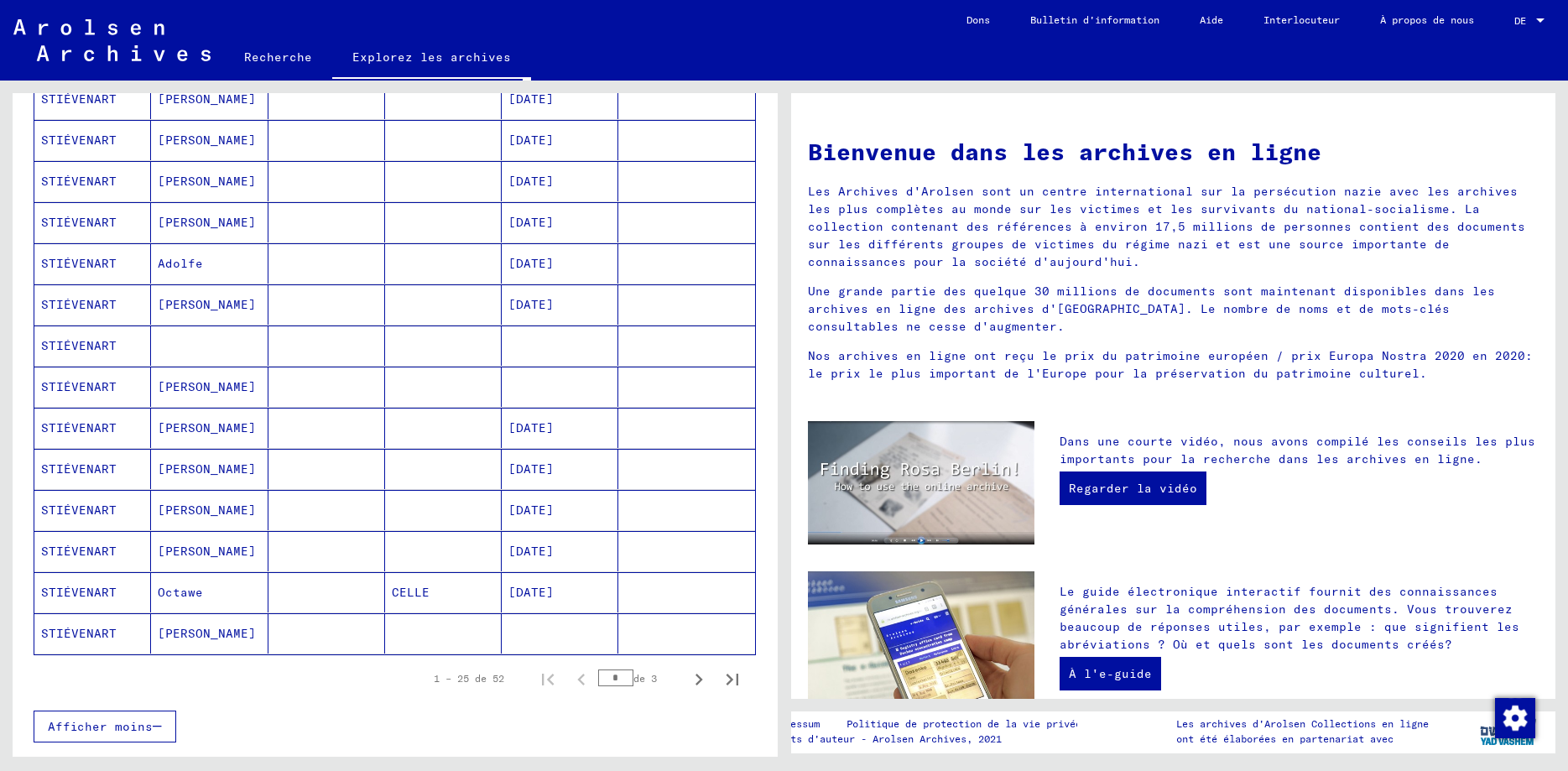
scroll to position [740, 0]
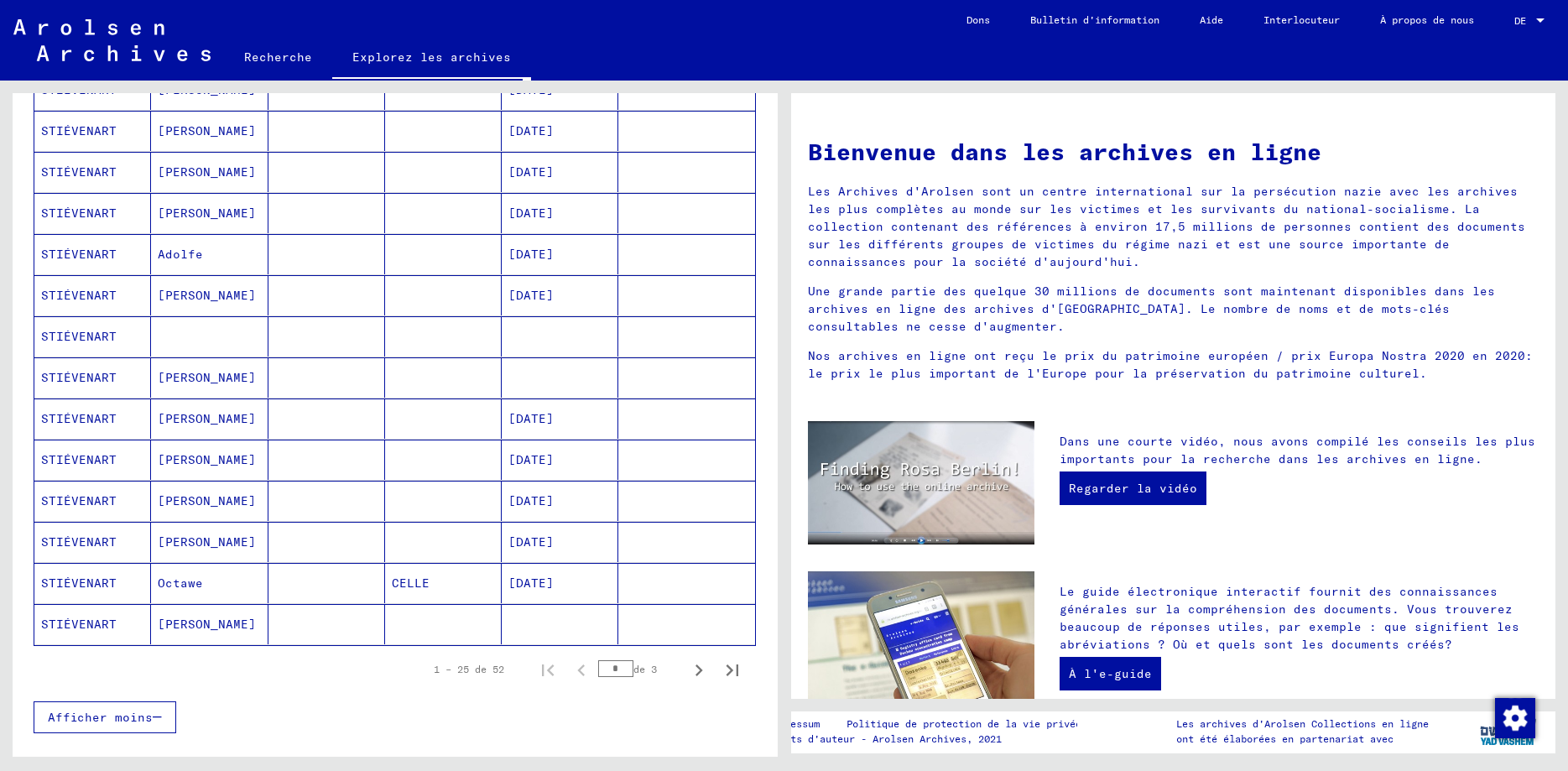
click at [97, 564] on mat-cell "STIÉVENART" at bounding box center [93, 583] width 117 height 40
